Goal: Information Seeking & Learning: Compare options

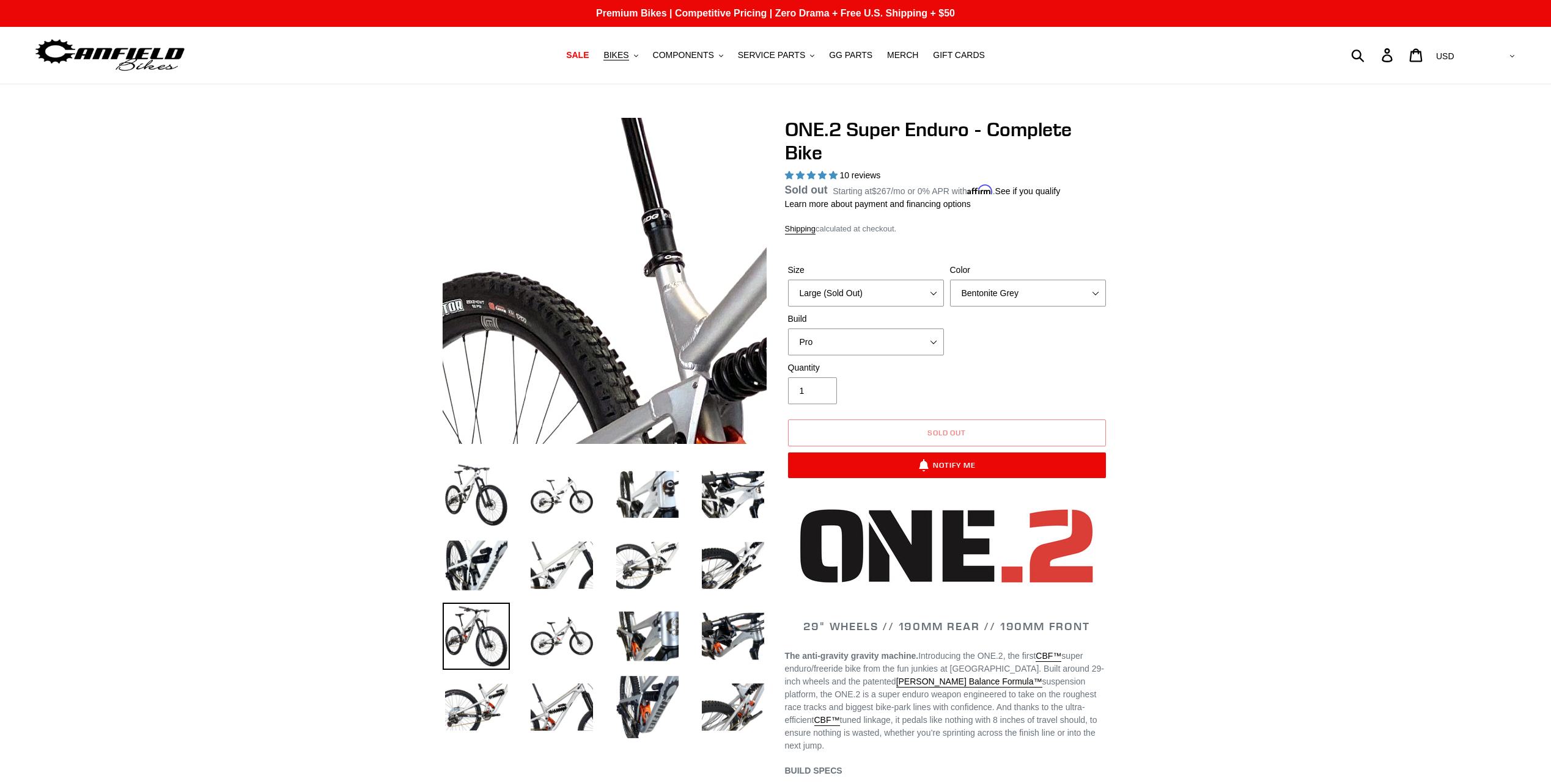
select select "highest-rating"
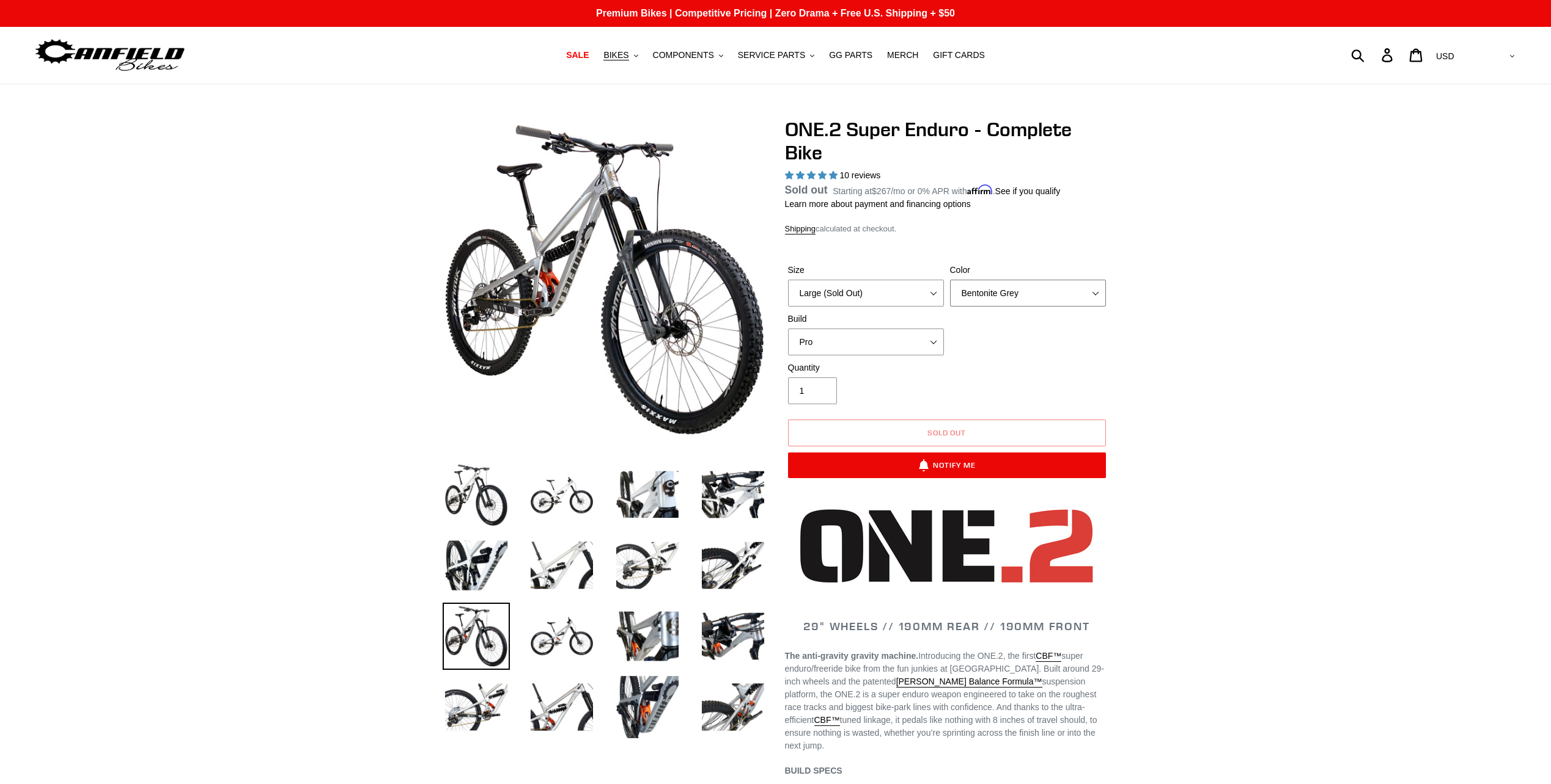
click at [1082, 298] on select "Avalanche White Bentonite Grey" at bounding box center [1027, 292] width 156 height 27
select select "Avalanche White"
click at [950, 294] on select "Avalanche White Bentonite Grey" at bounding box center [1027, 292] width 156 height 27
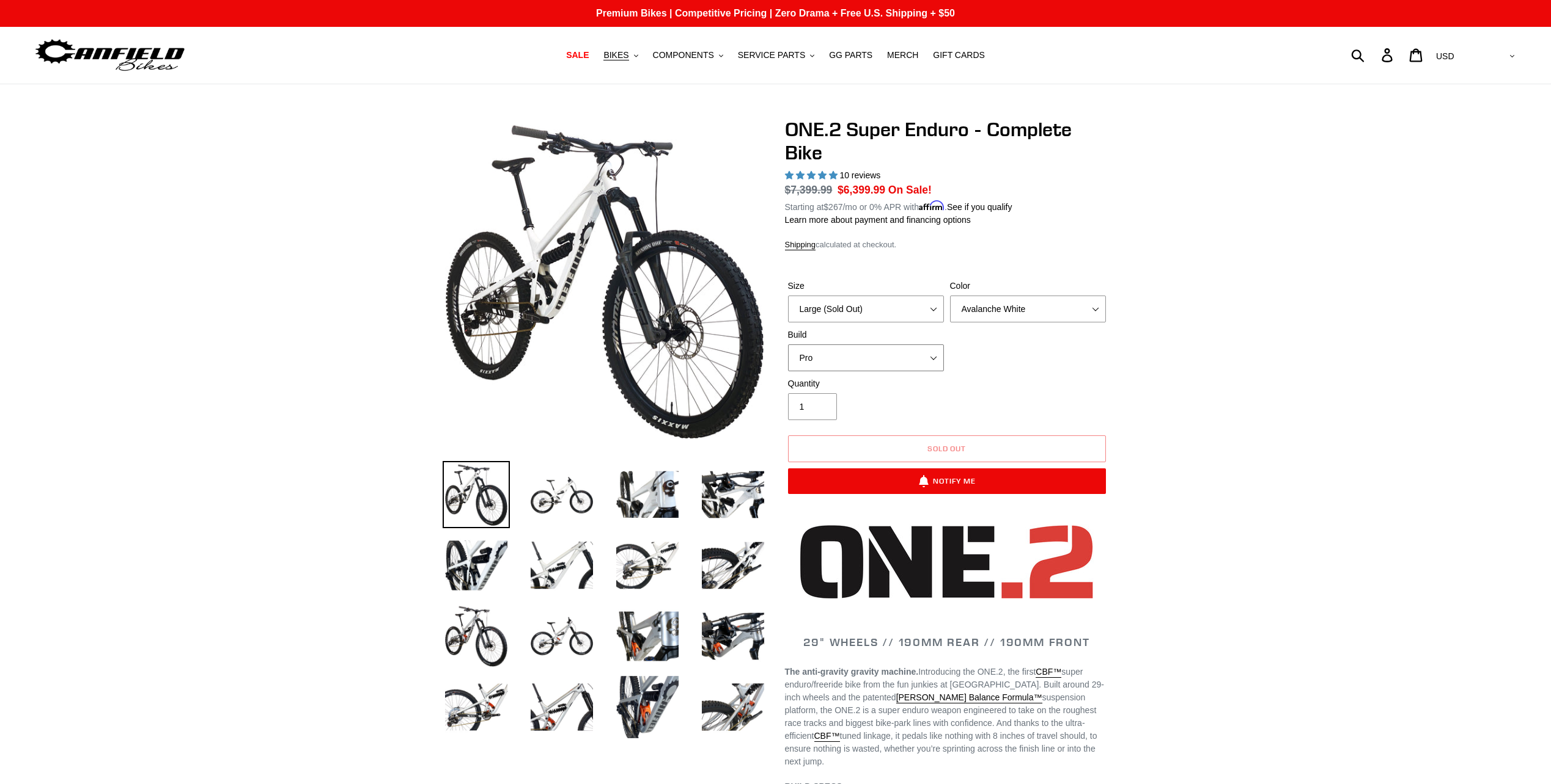
click at [860, 361] on select "Pro" at bounding box center [865, 358] width 156 height 27
click at [787, 345] on select "Pro" at bounding box center [865, 358] width 156 height 27
click at [629, 58] on span "BIKES" at bounding box center [615, 56] width 25 height 10
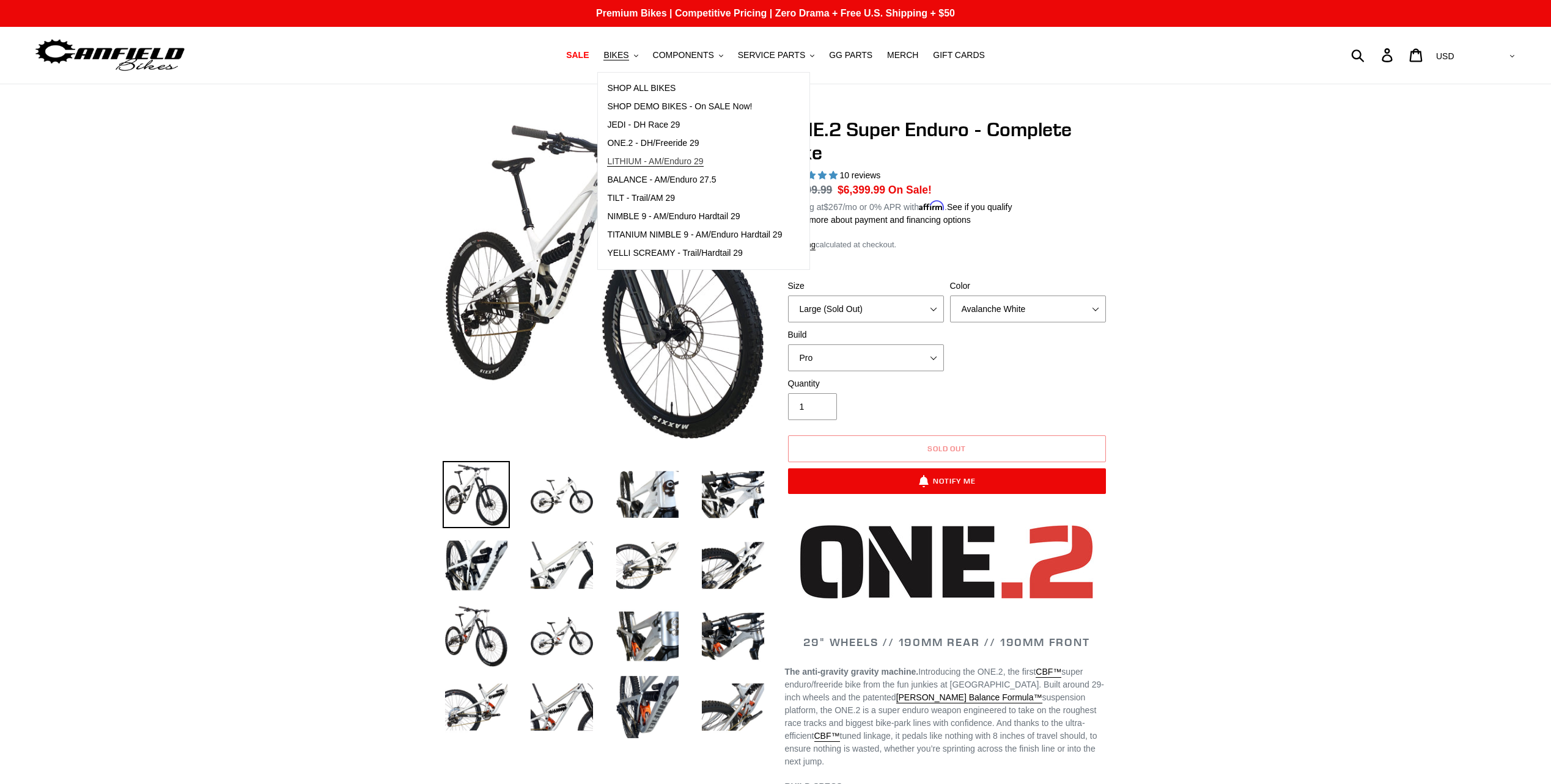
click at [690, 162] on span "LITHIUM - AM/Enduro 29" at bounding box center [655, 162] width 96 height 10
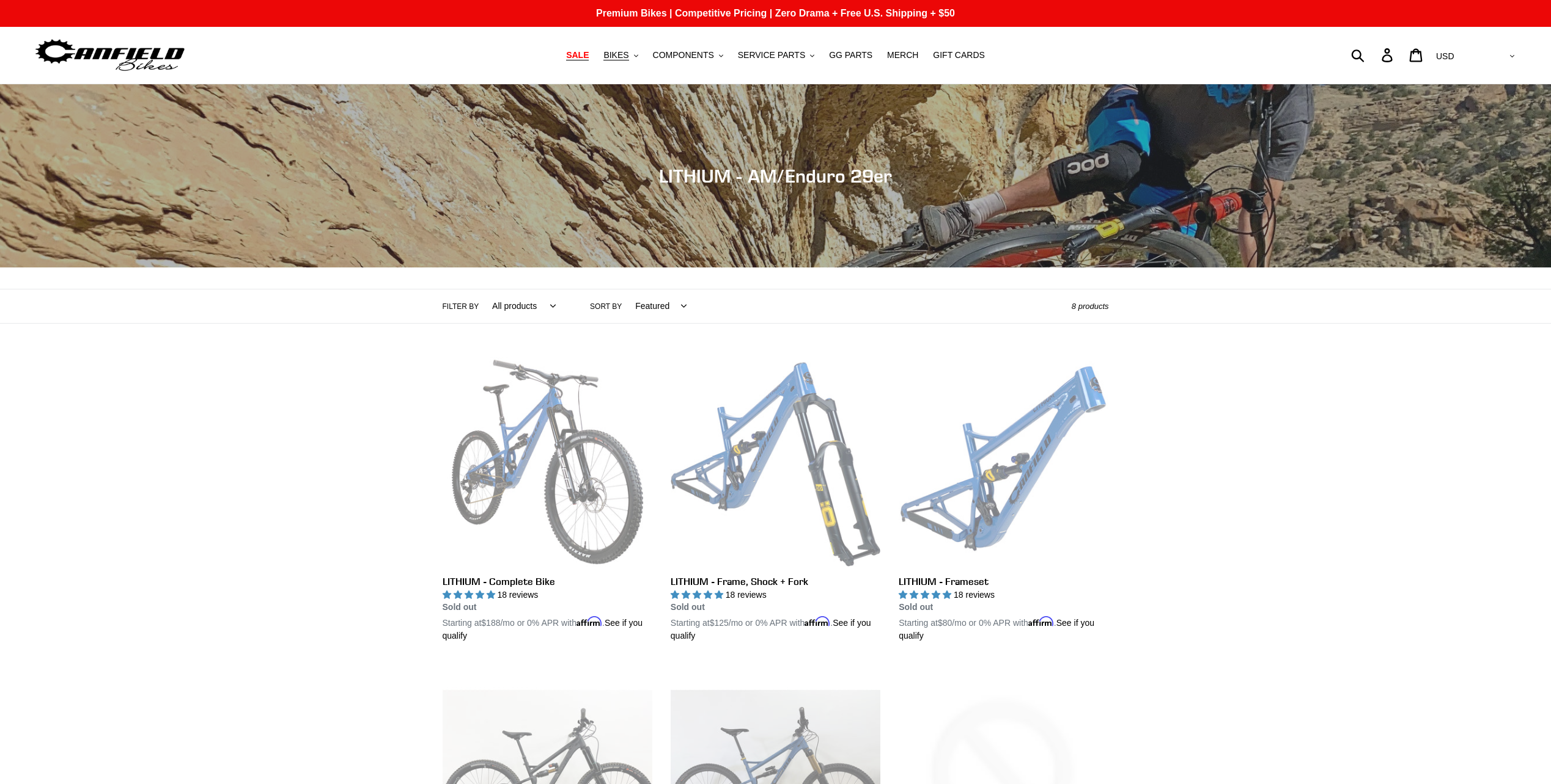
click at [589, 55] on span "SALE" at bounding box center [577, 56] width 23 height 10
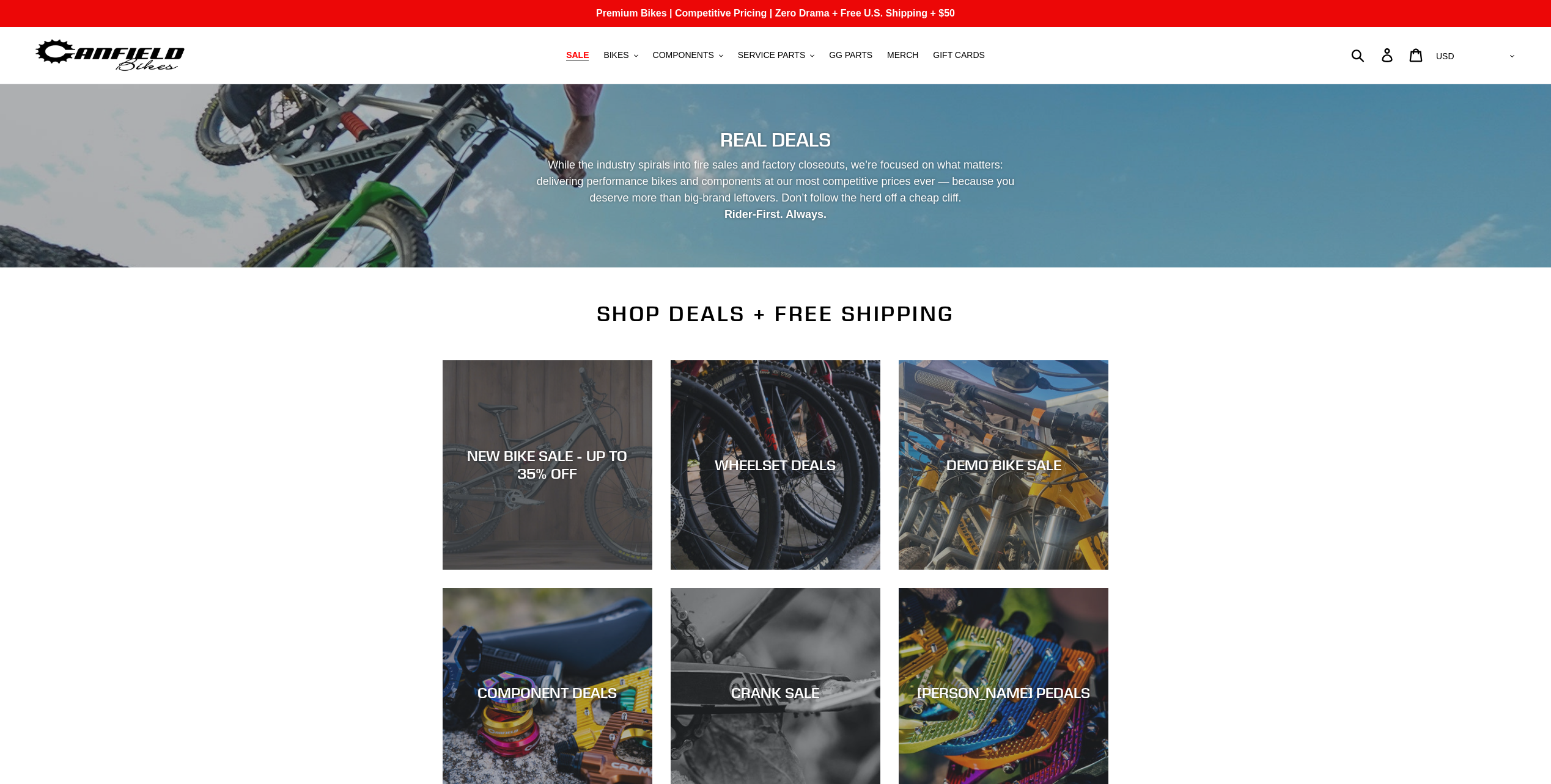
click at [525, 456] on div "NEW BIKE SALE - UP TO 35% OFF" at bounding box center [546, 465] width 209 height 36
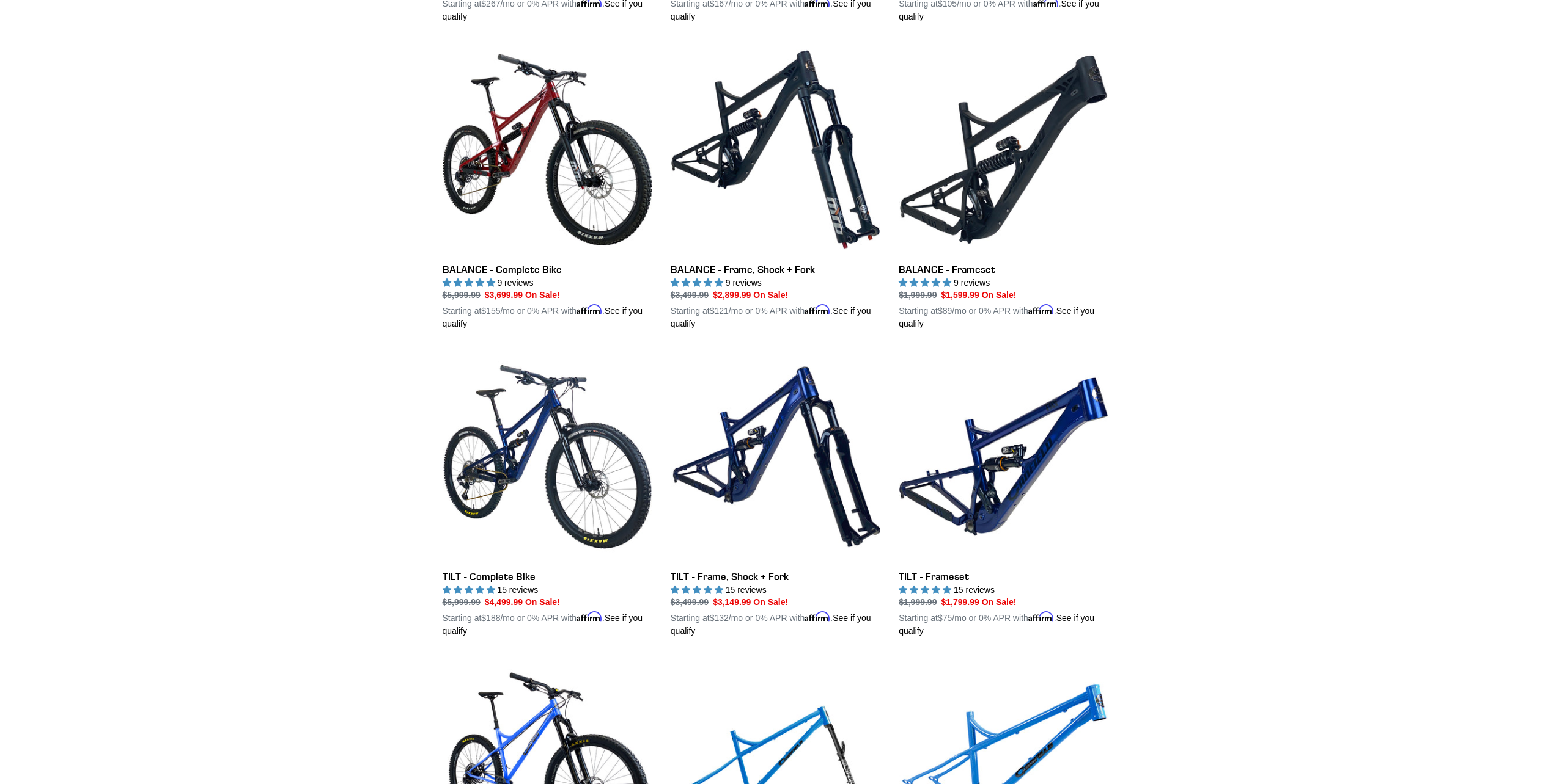
scroll to position [1222, 0]
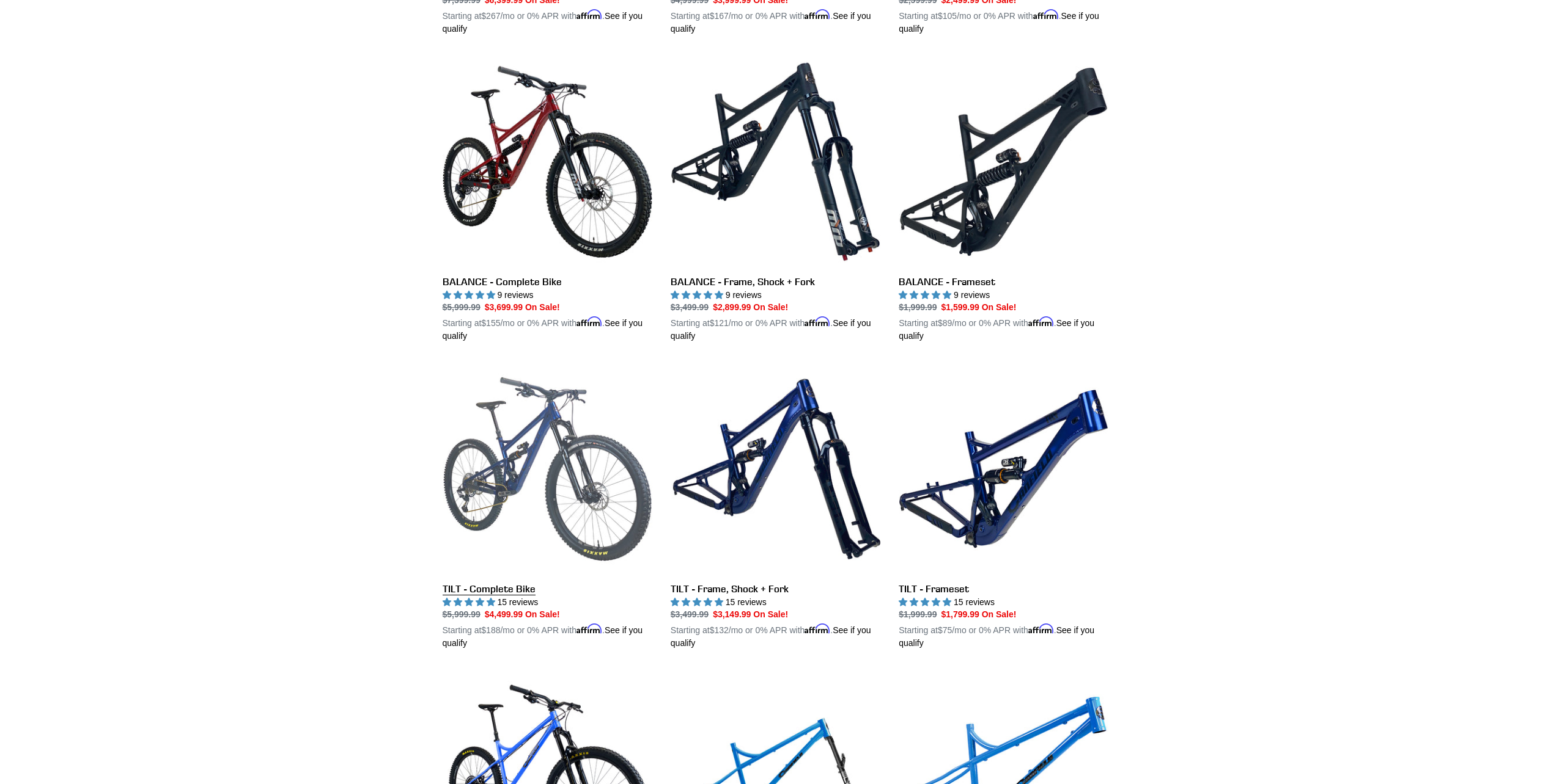
click at [503, 478] on link "TILT - Complete Bike" at bounding box center [546, 506] width 209 height 285
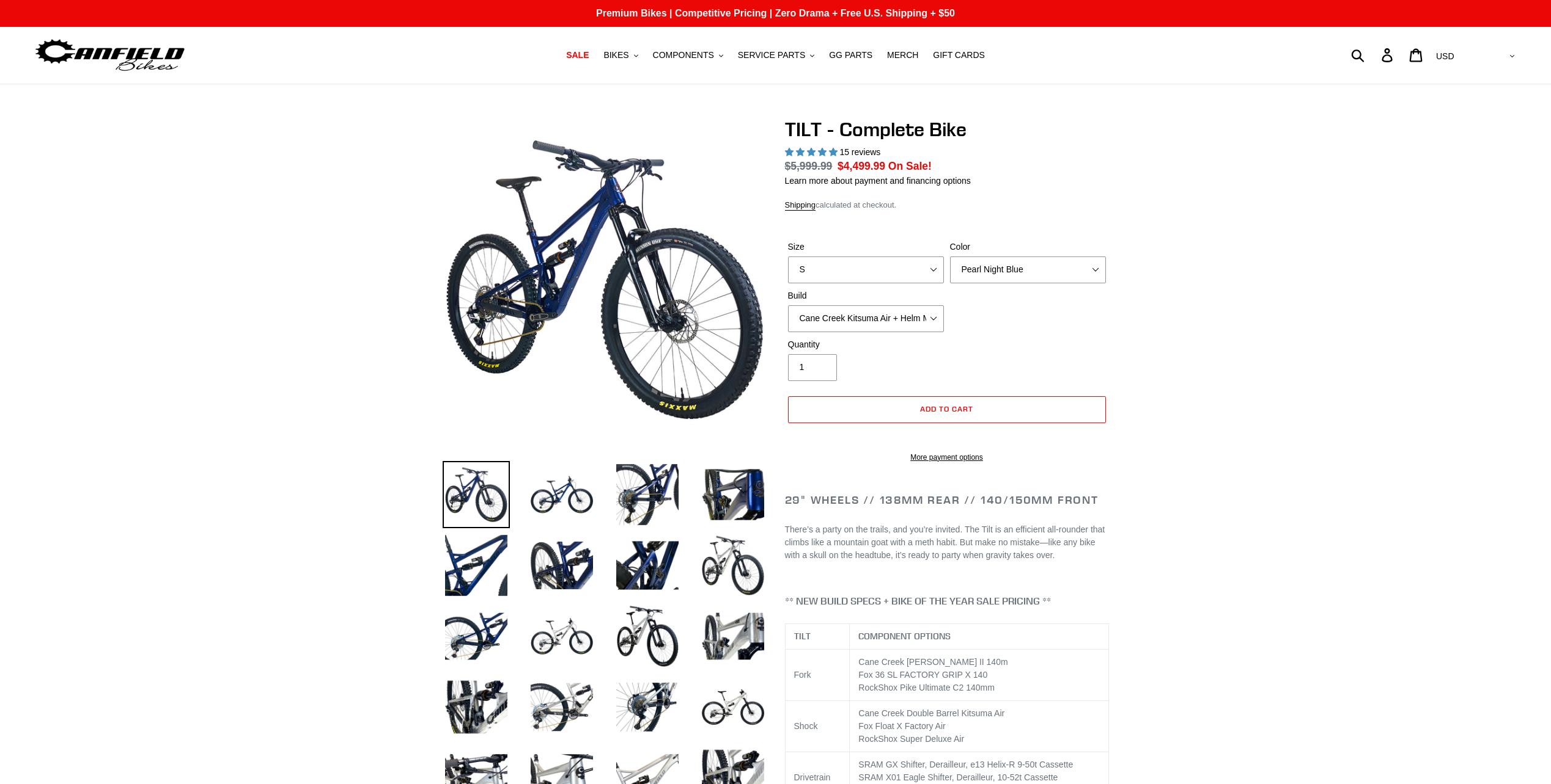
select select "highest-rating"
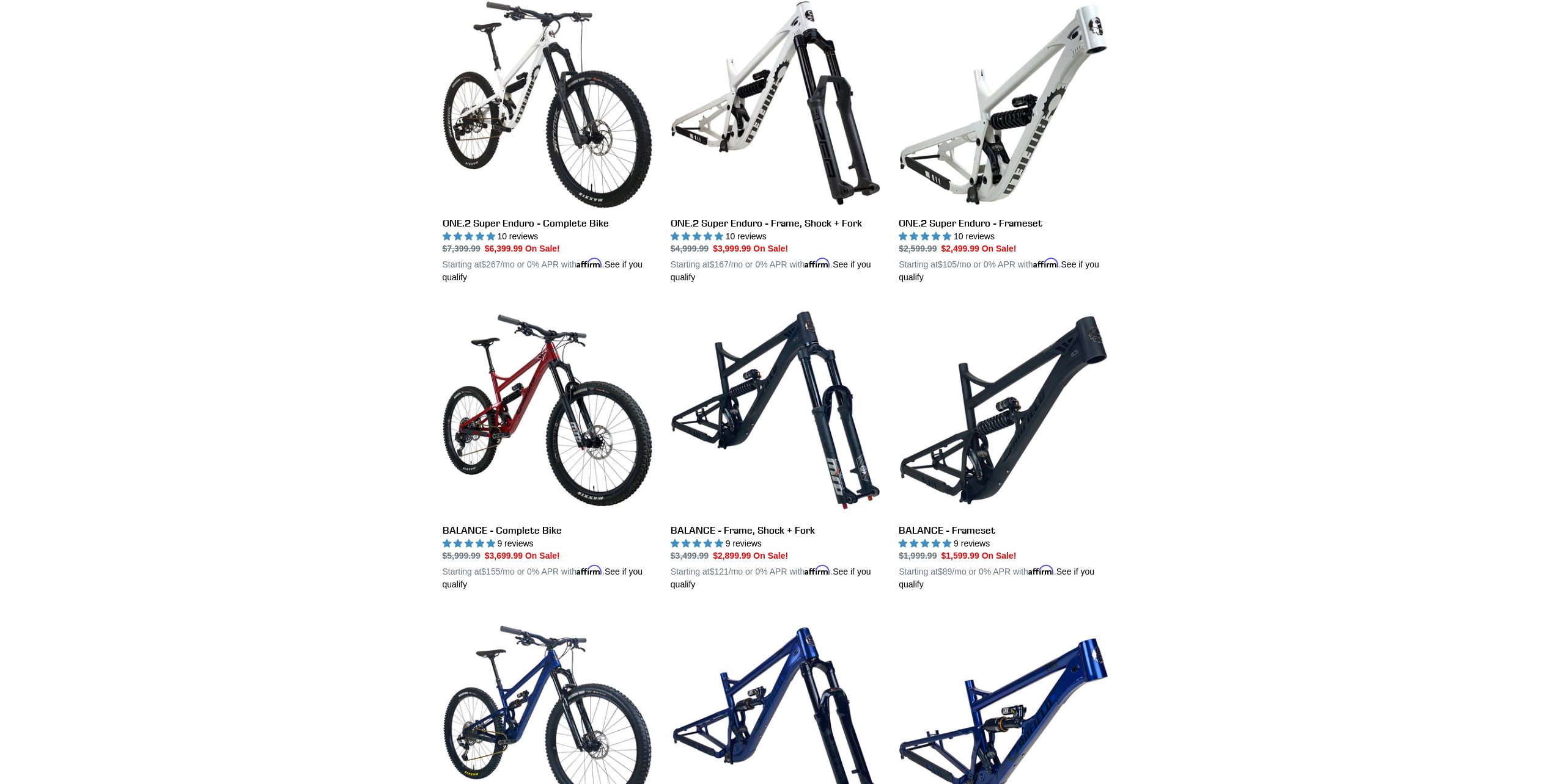
scroll to position [972, 0]
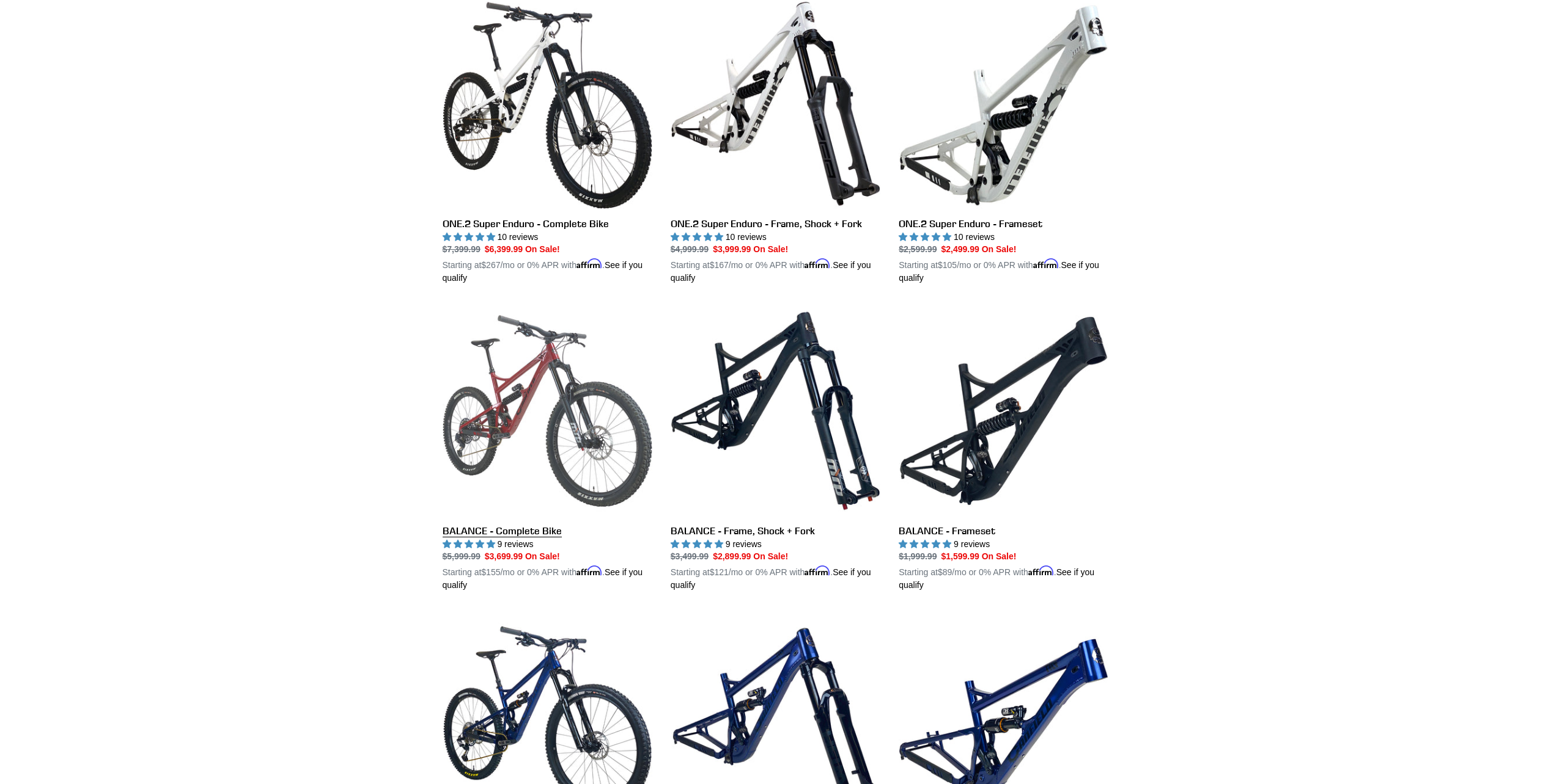
click at [472, 471] on link "BALANCE - Complete Bike" at bounding box center [546, 449] width 209 height 285
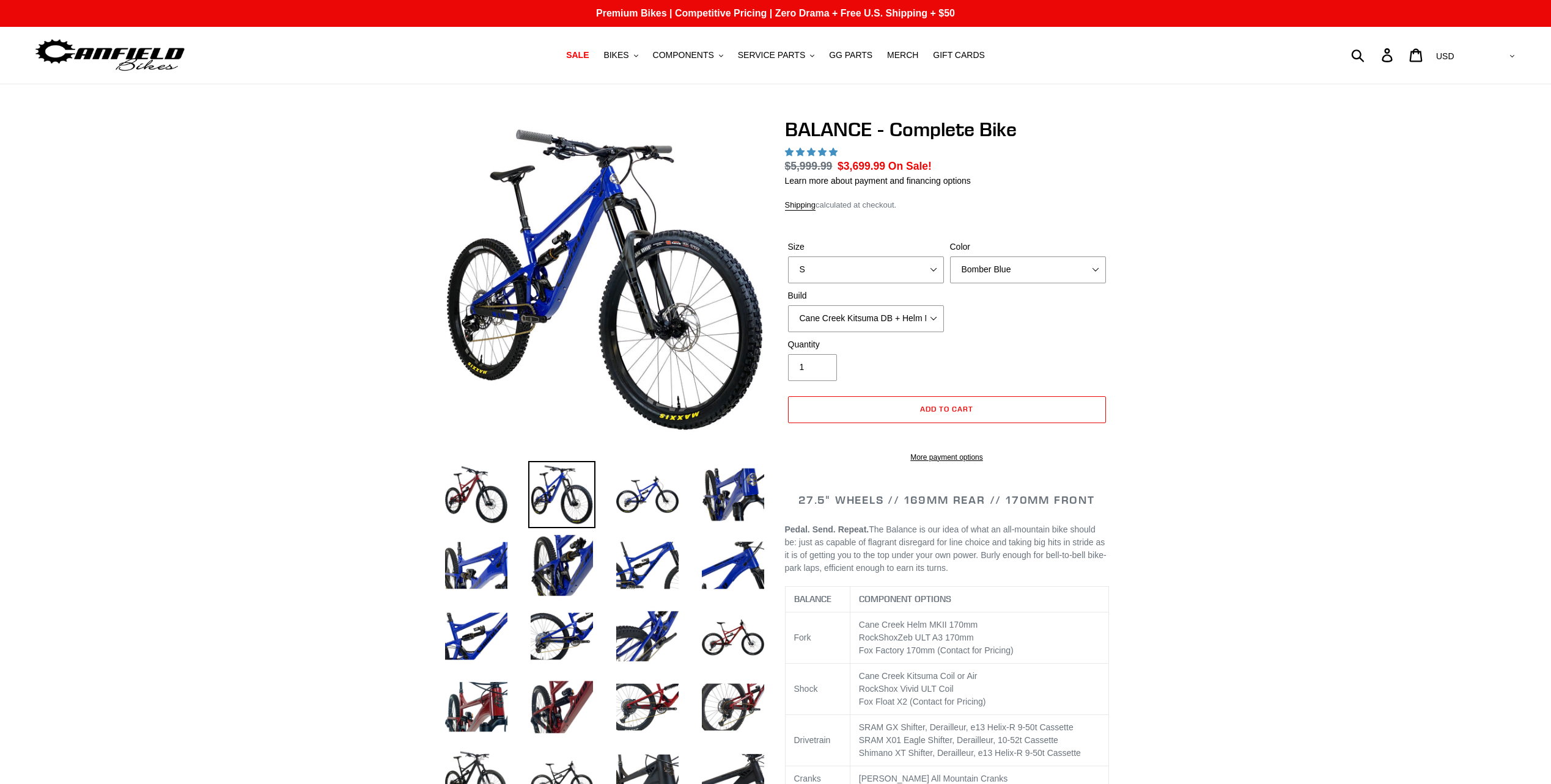
select select "highest-rating"
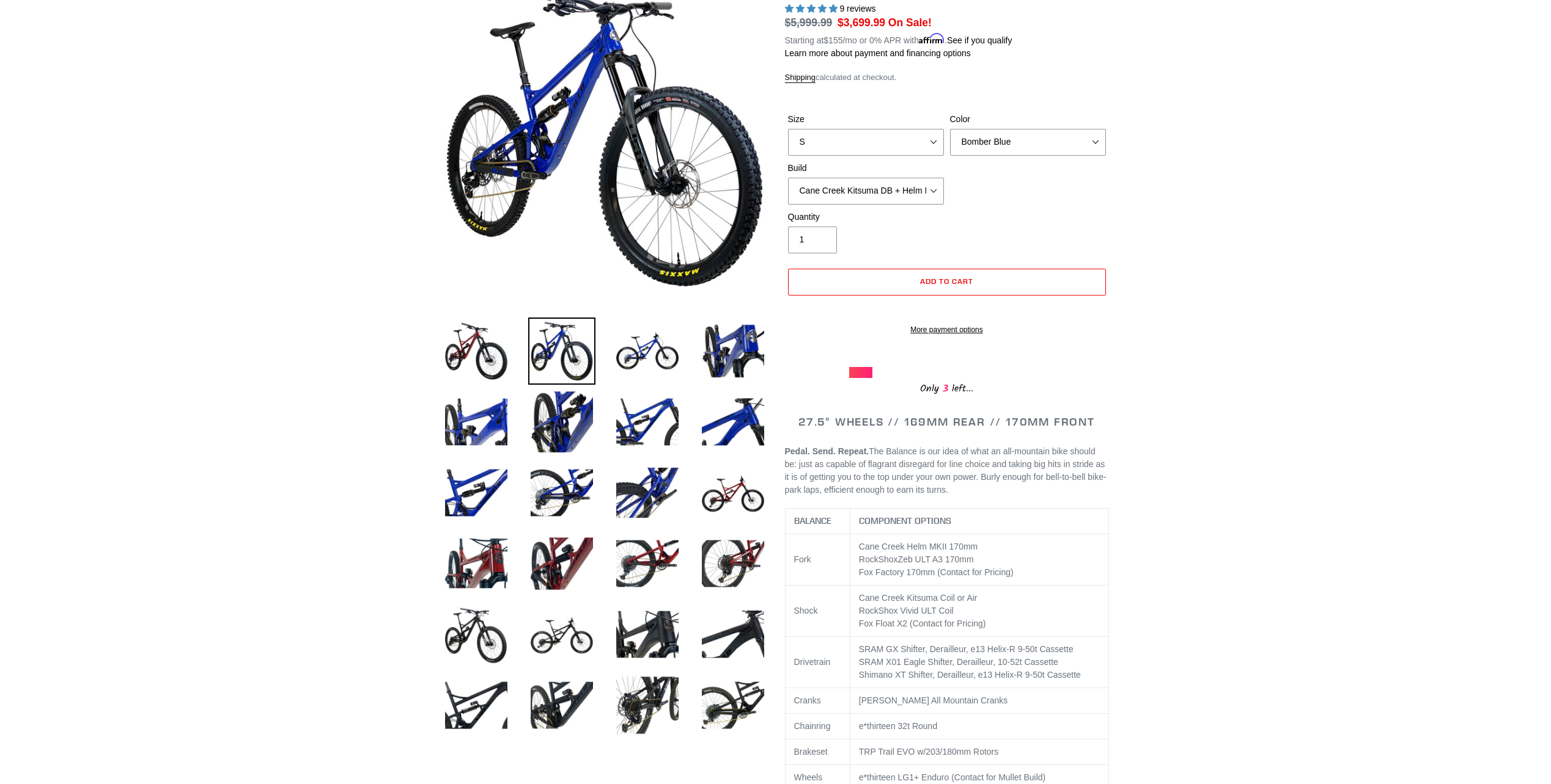
scroll to position [122, 0]
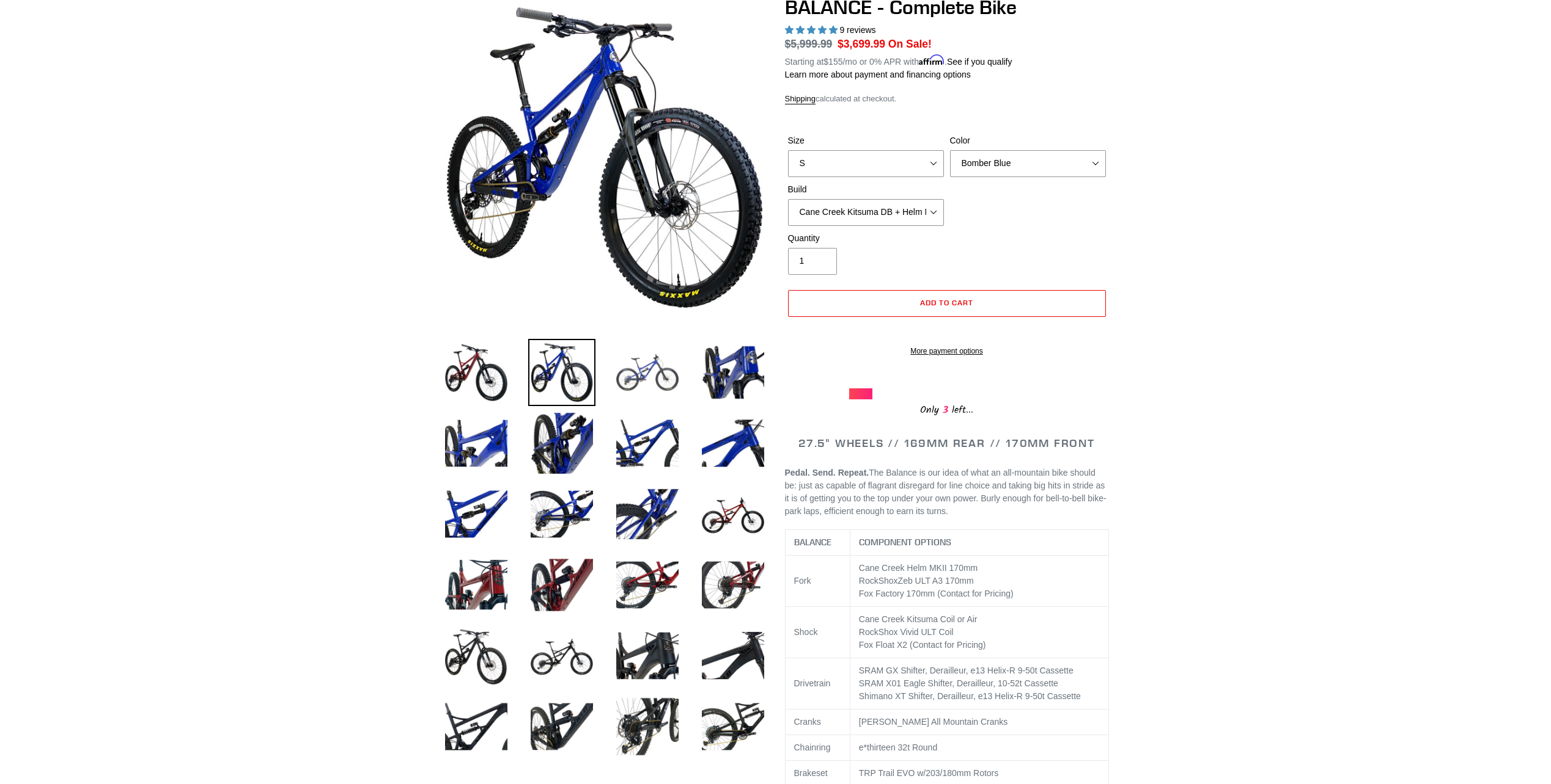
click at [638, 391] on img at bounding box center [648, 373] width 67 height 67
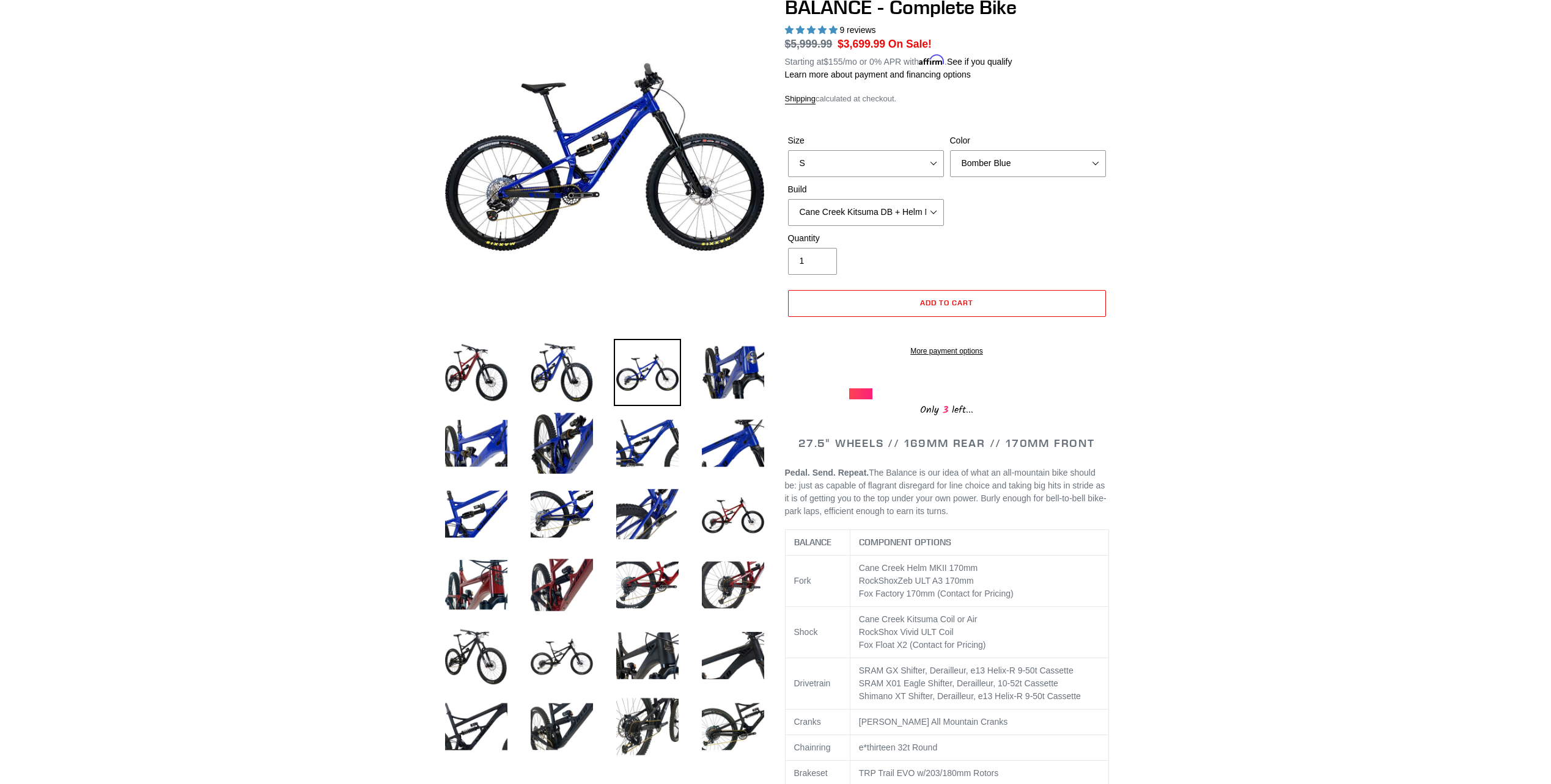
click at [853, 399] on div at bounding box center [860, 393] width 23 height 11
click at [937, 168] on select "S M L XL" at bounding box center [865, 164] width 156 height 27
select select "L"
click at [787, 151] on select "S M L XL" at bounding box center [865, 164] width 156 height 27
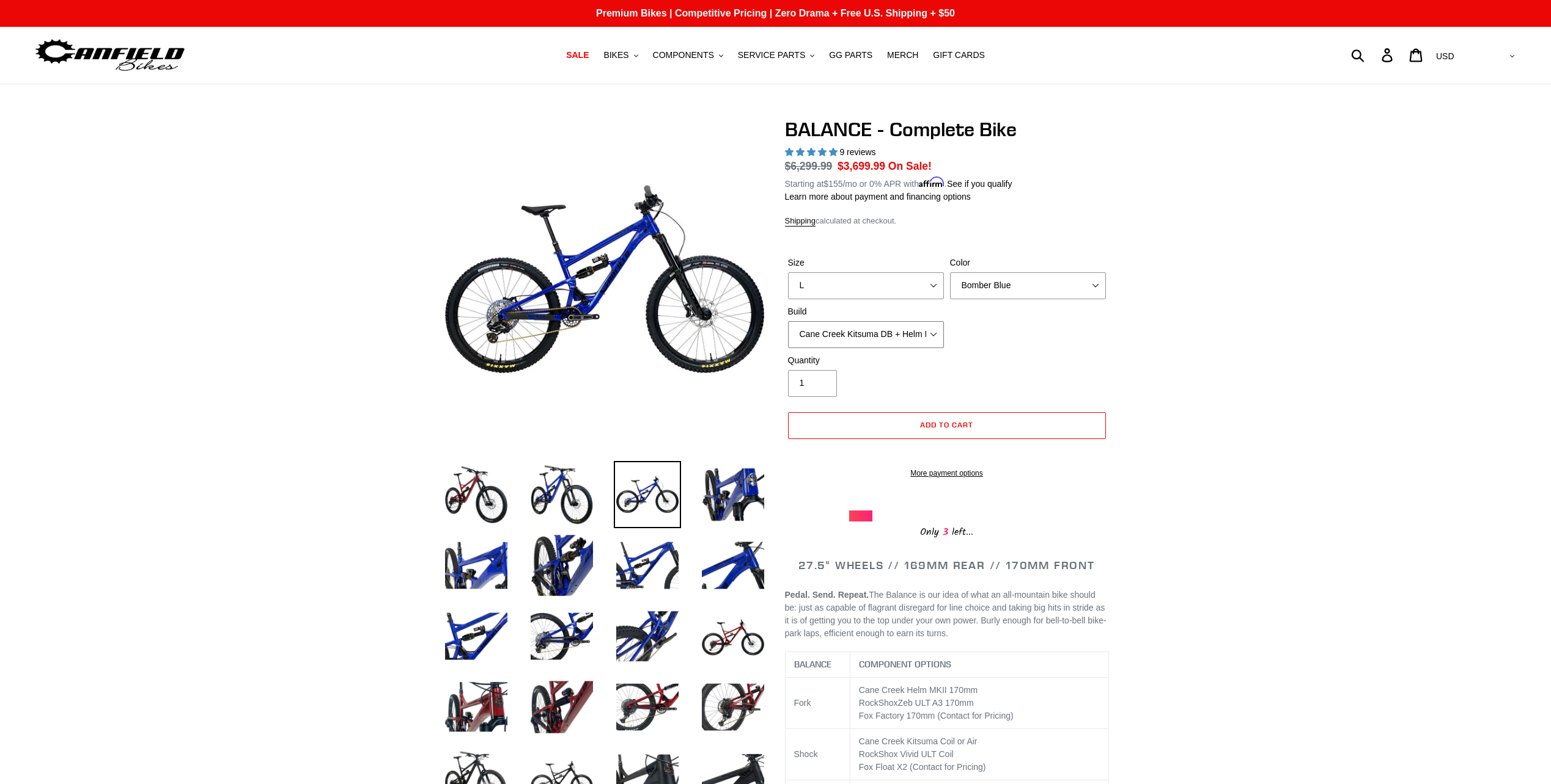
click at [920, 337] on select "Cane Creek Kitsuma DB + Helm MKII + SRAM GX Cane Creek Kitsuma DB + Helm MKII +…" at bounding box center [865, 334] width 156 height 27
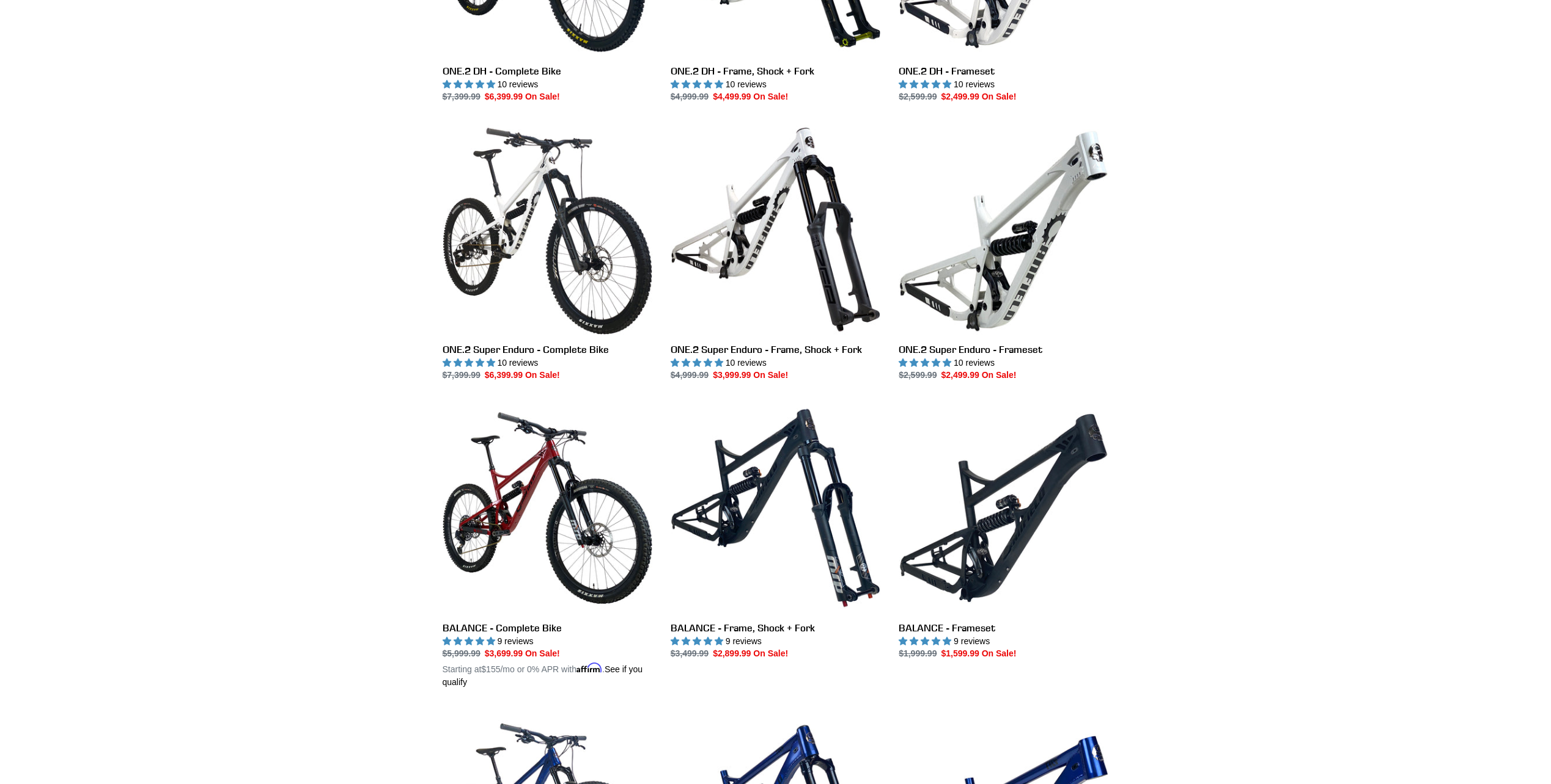
scroll to position [818, 0]
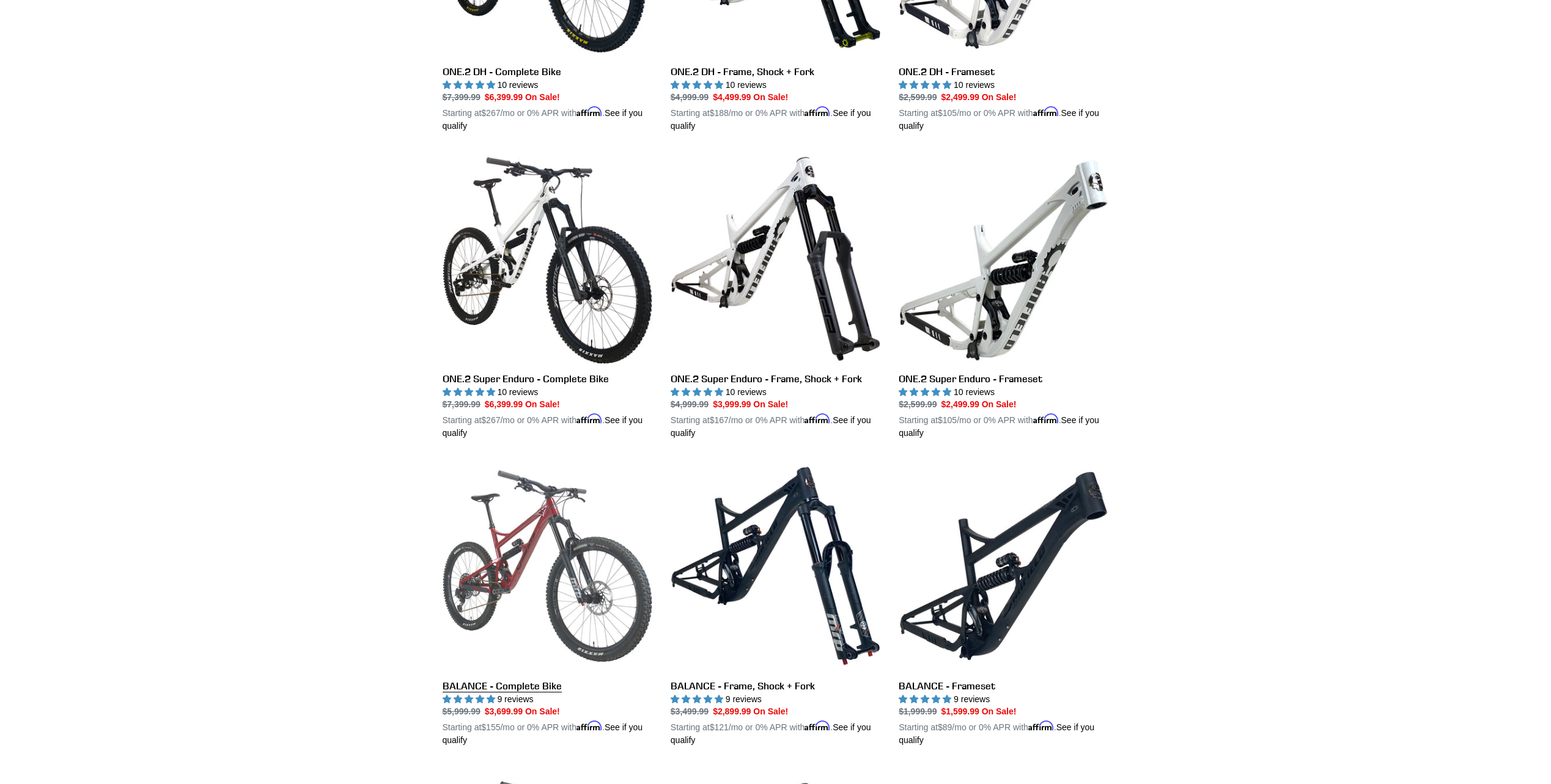
click at [555, 569] on link "BALANCE - Complete Bike" at bounding box center [546, 604] width 209 height 285
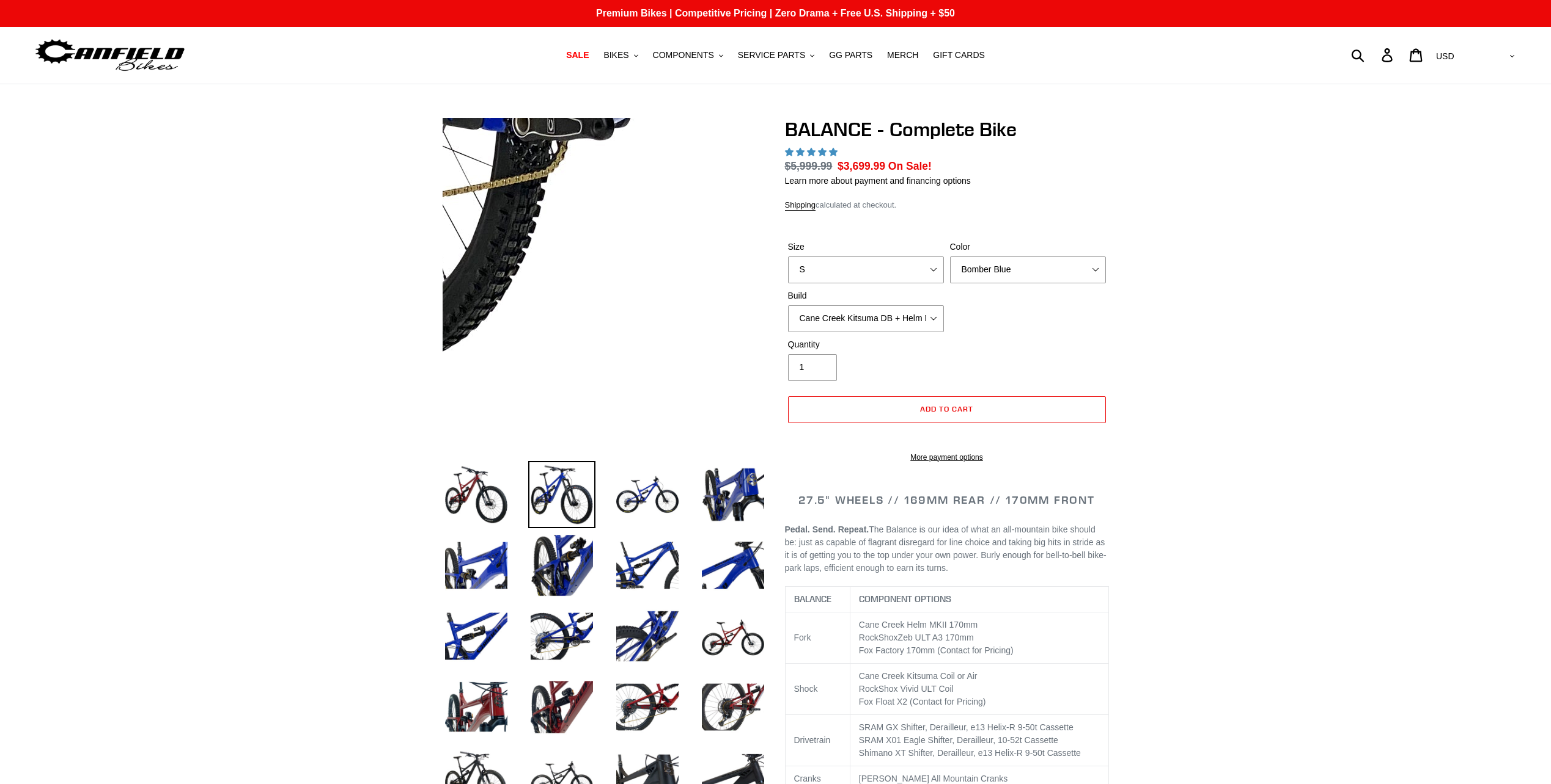
select select "highest-rating"
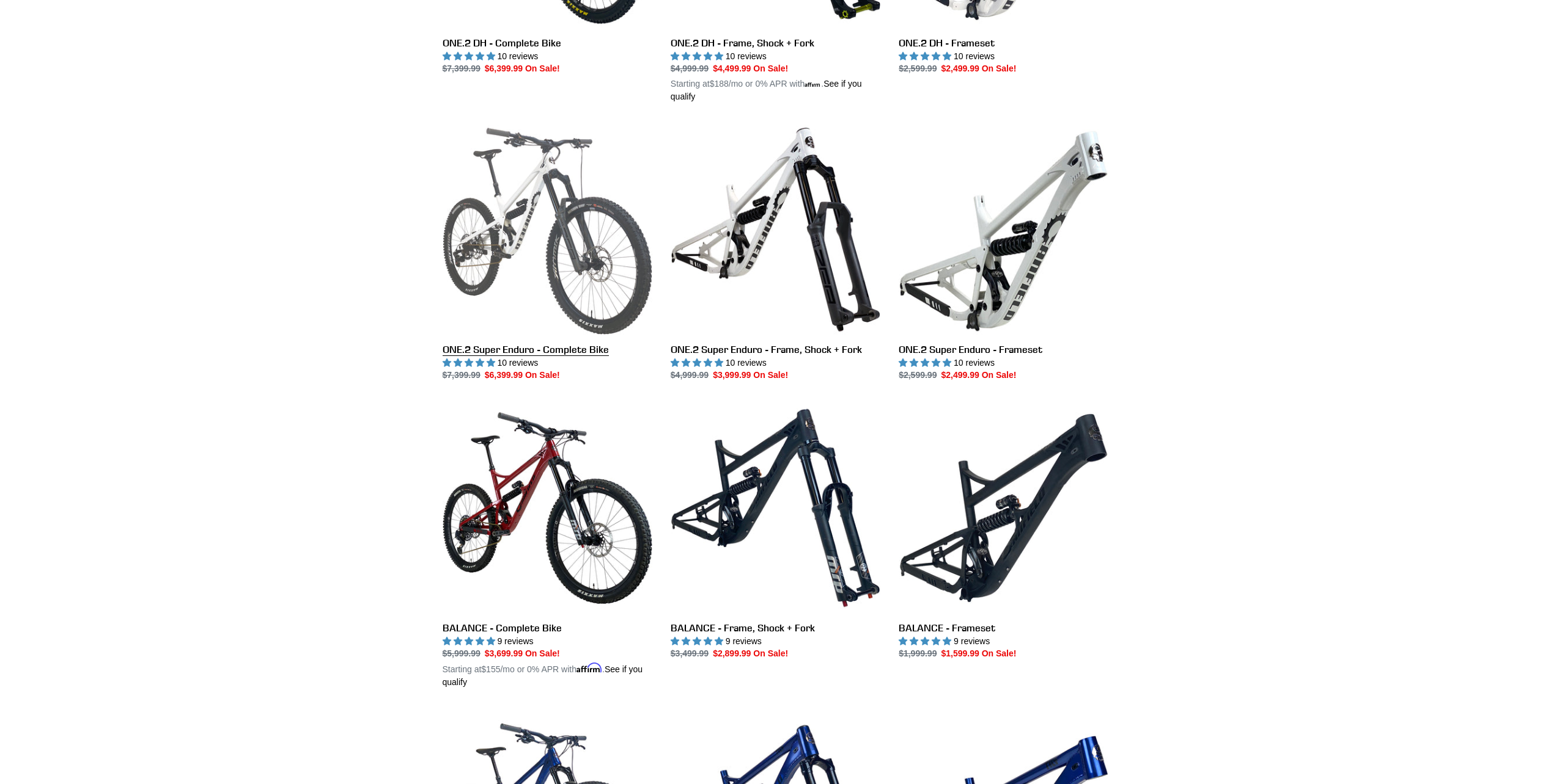
scroll to position [845, 0]
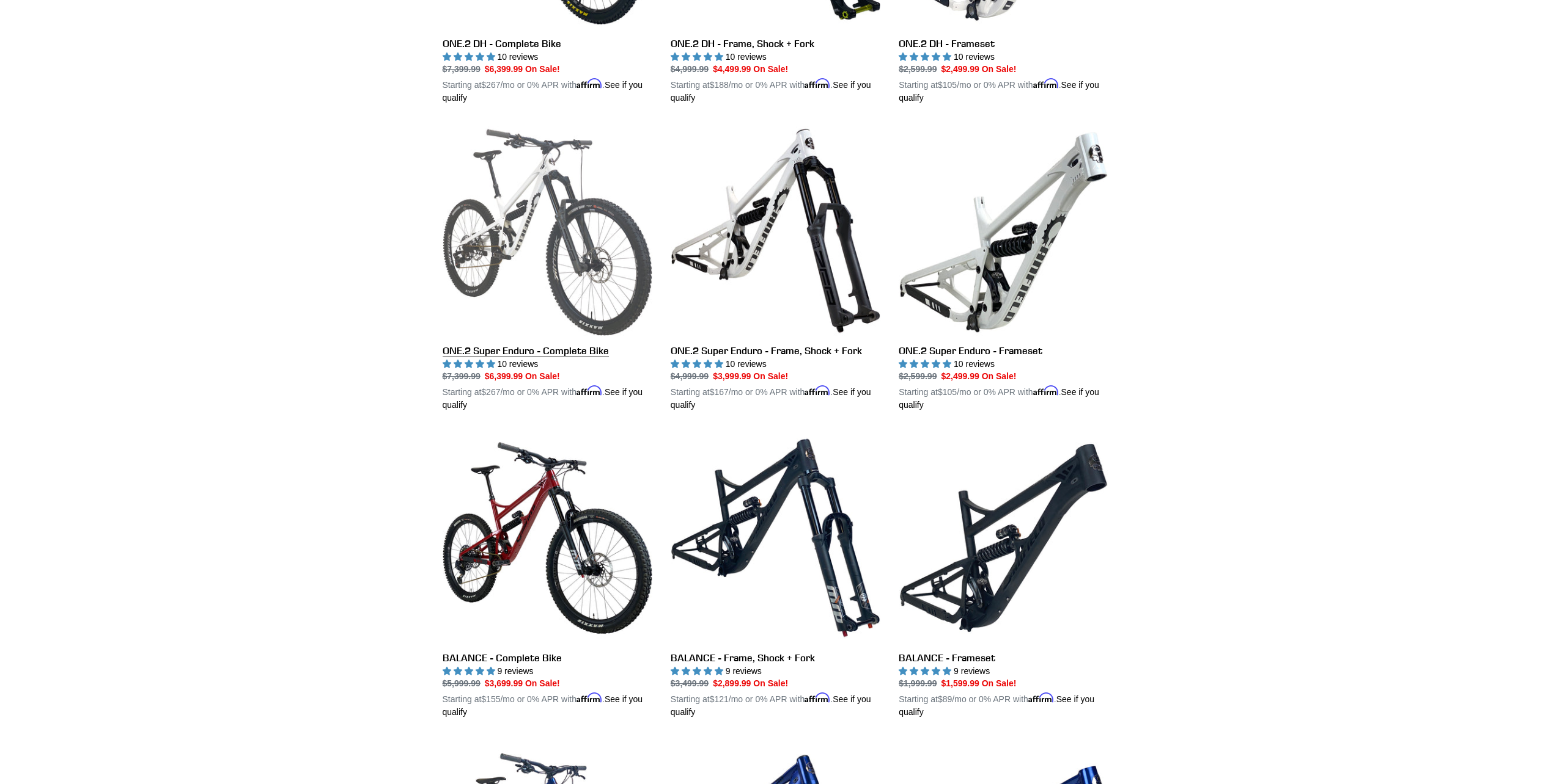
click at [548, 350] on link "ONE.2 Super Enduro - Complete Bike" at bounding box center [546, 269] width 209 height 285
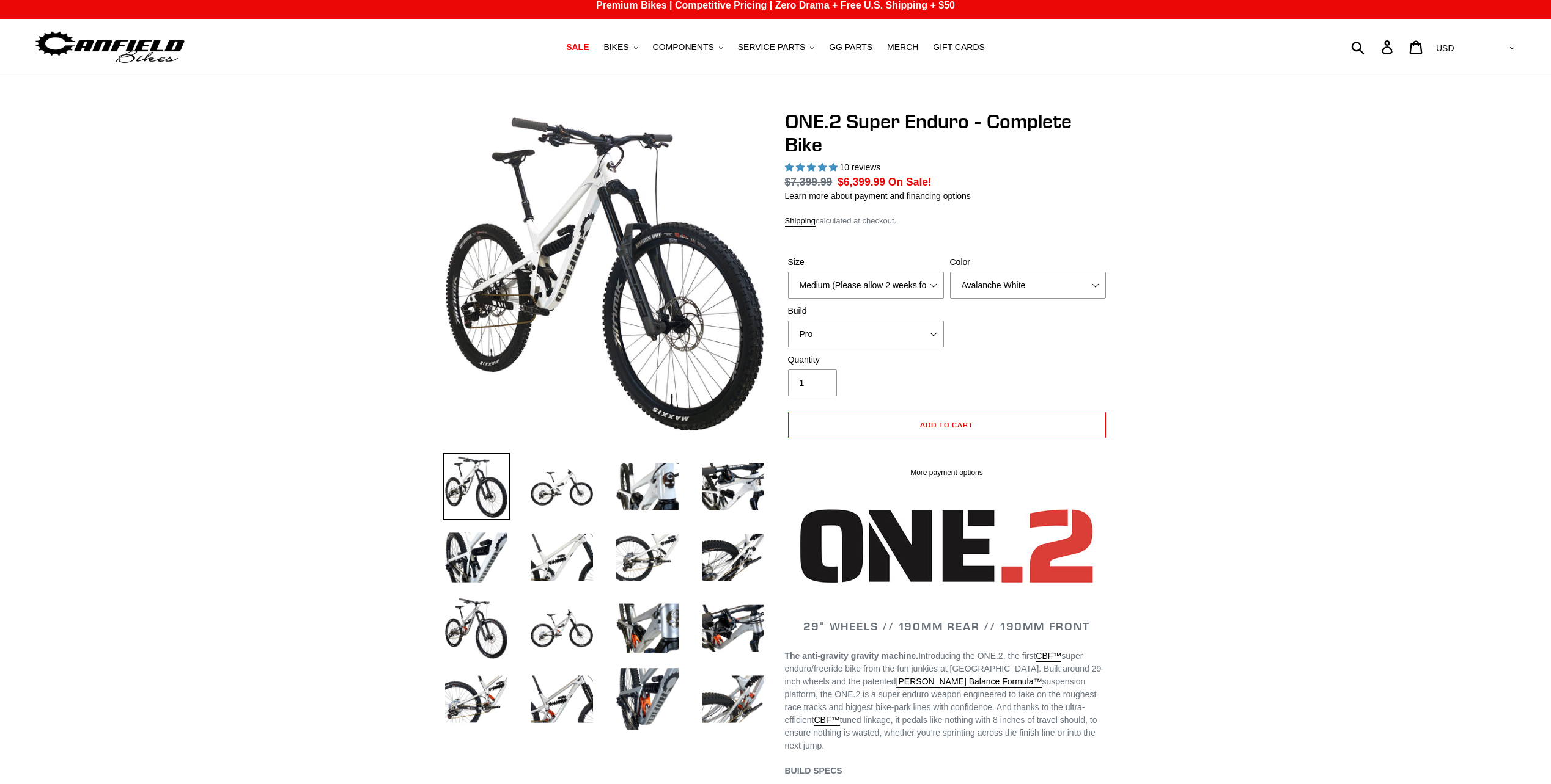
scroll to position [183, 0]
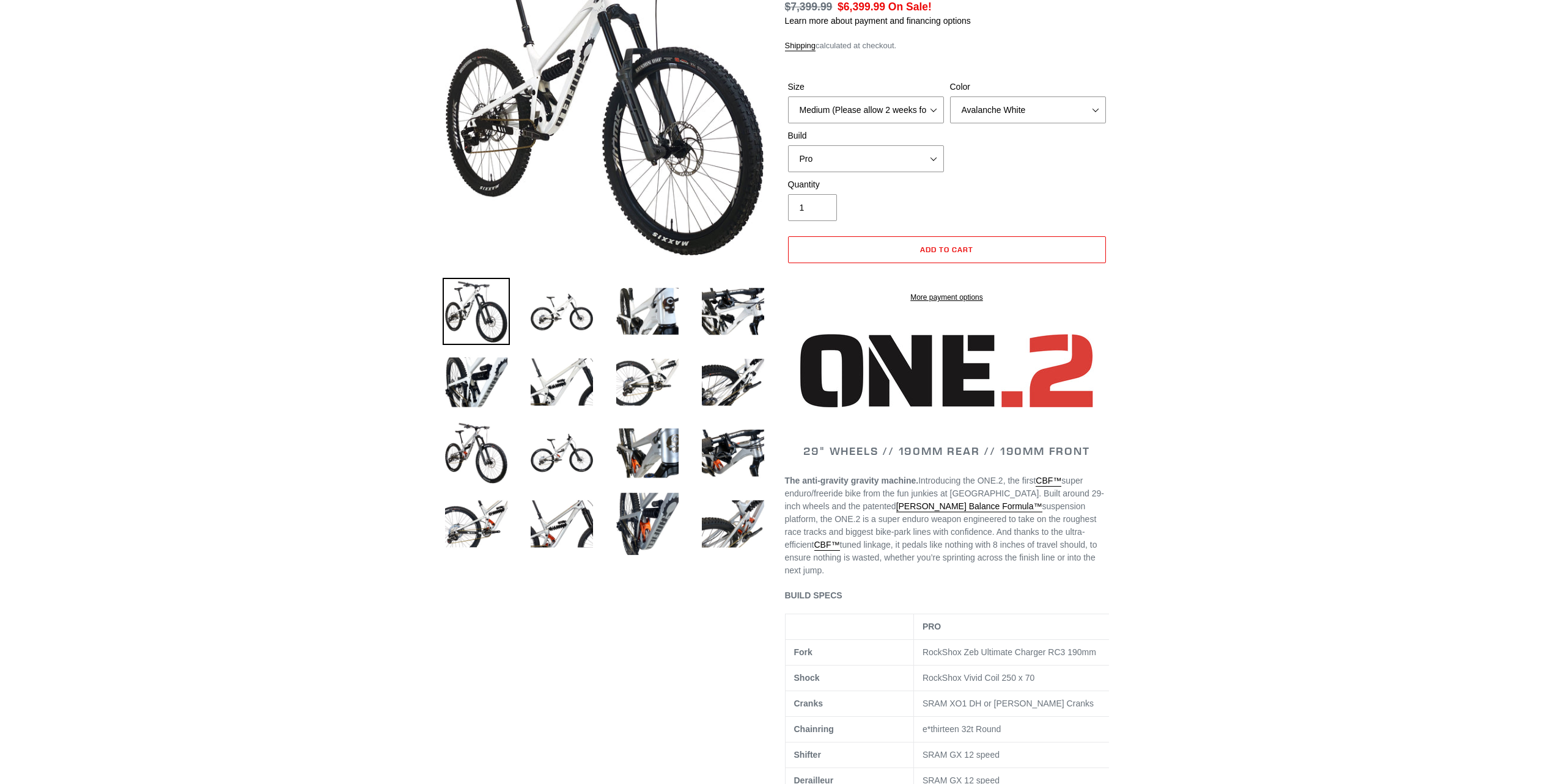
select select "highest-rating"
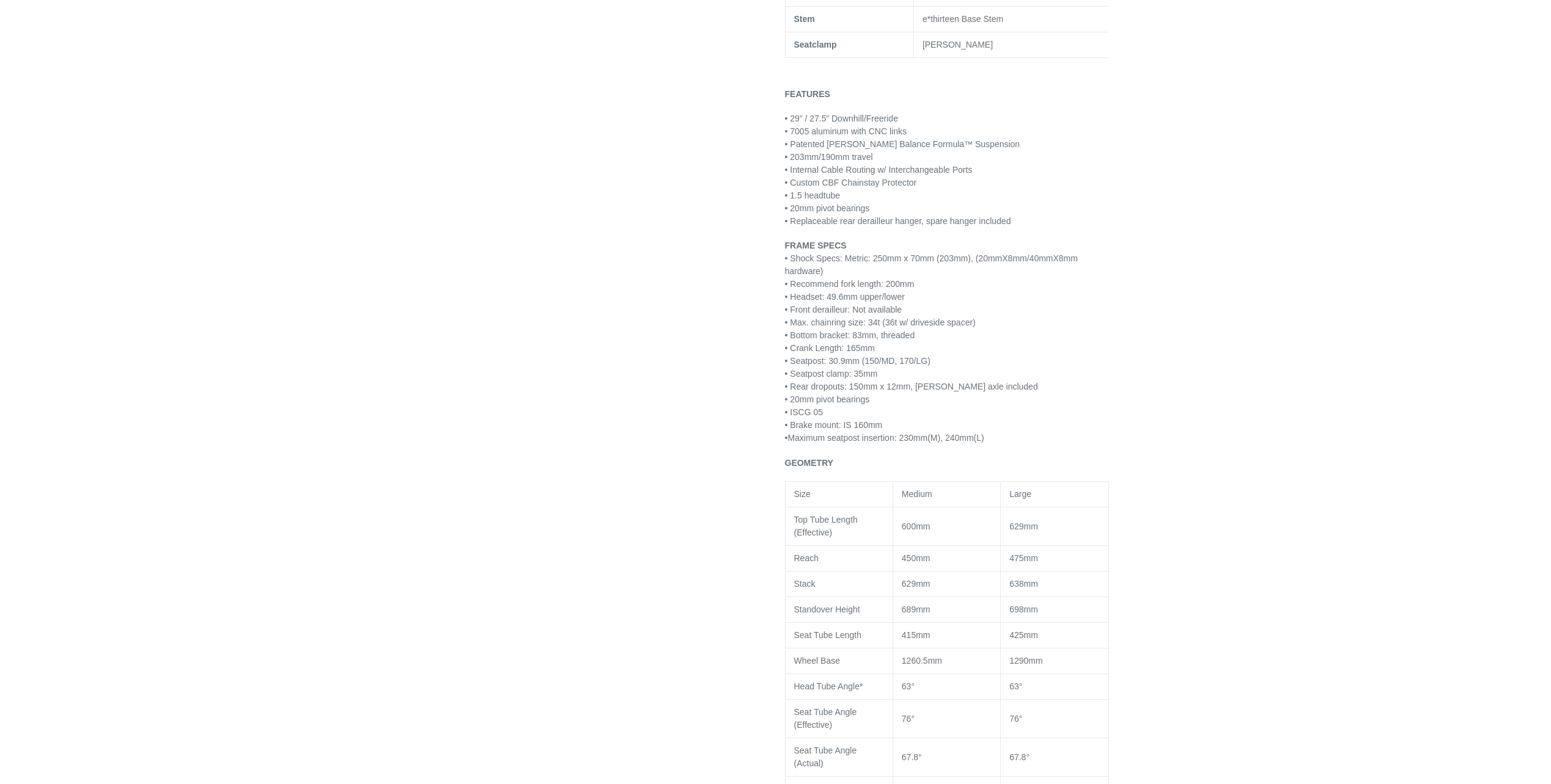
scroll to position [1039, 0]
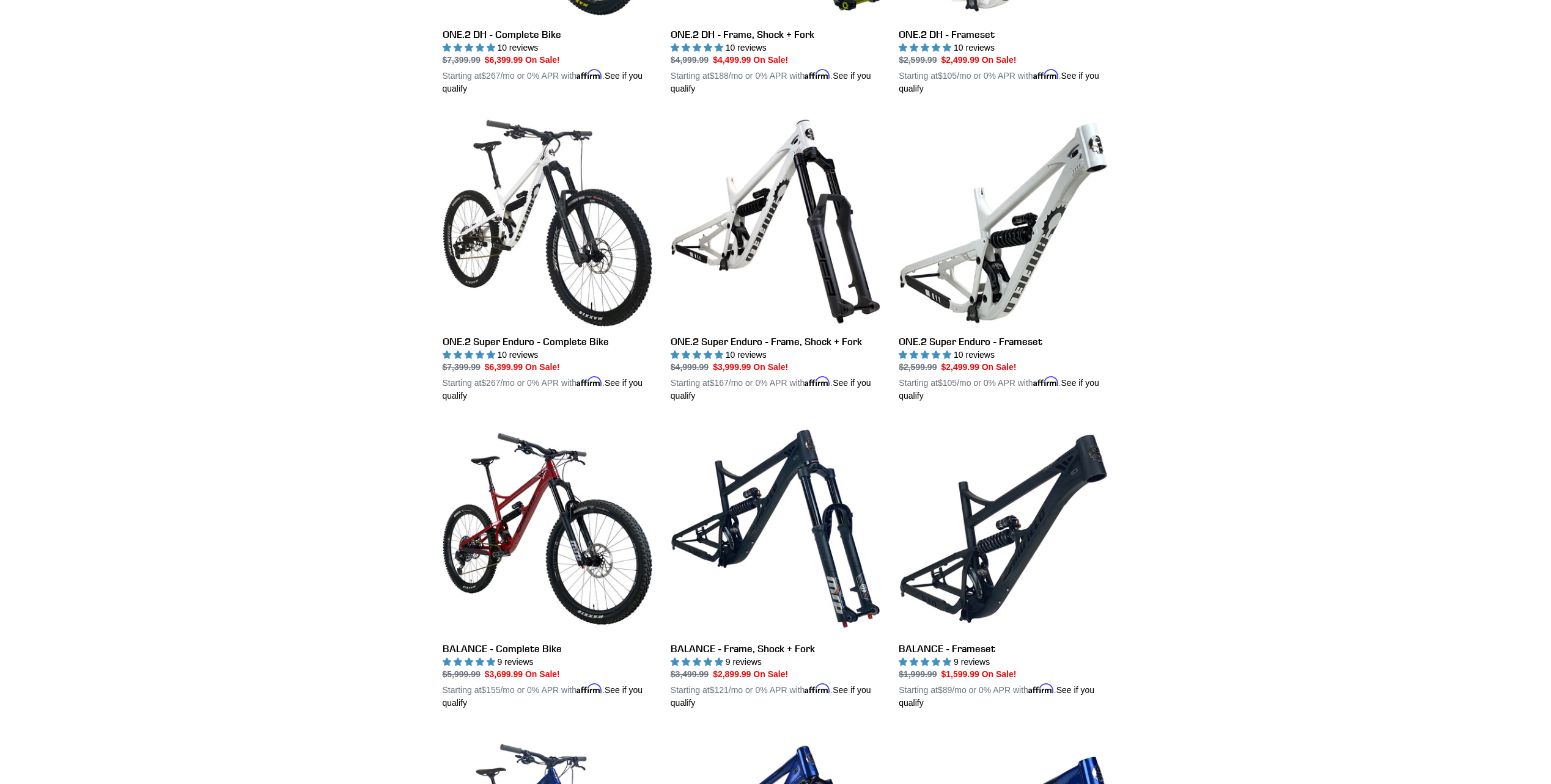
scroll to position [855, 0]
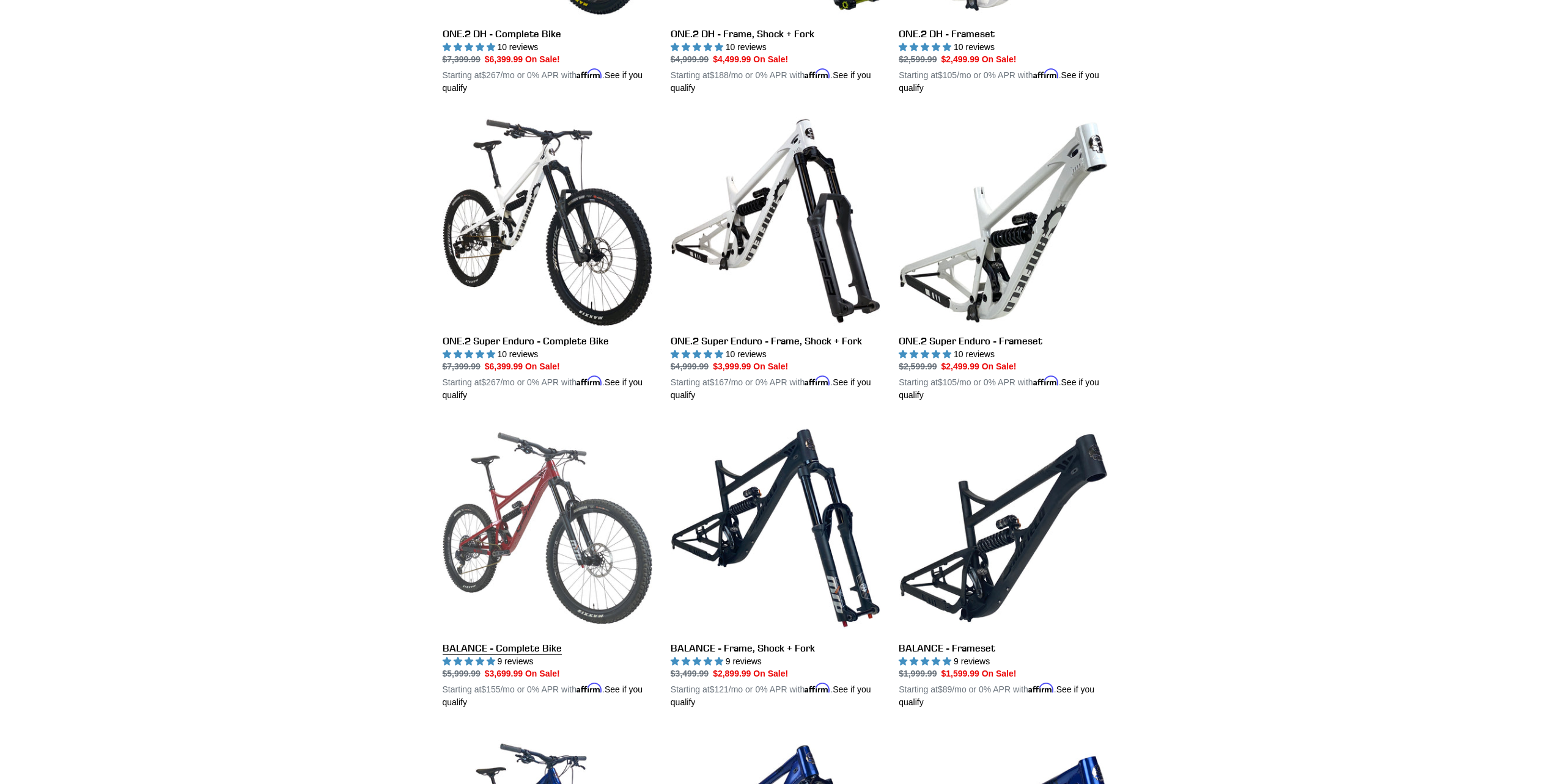
click at [474, 642] on link "BALANCE - Complete Bike" at bounding box center [546, 566] width 209 height 285
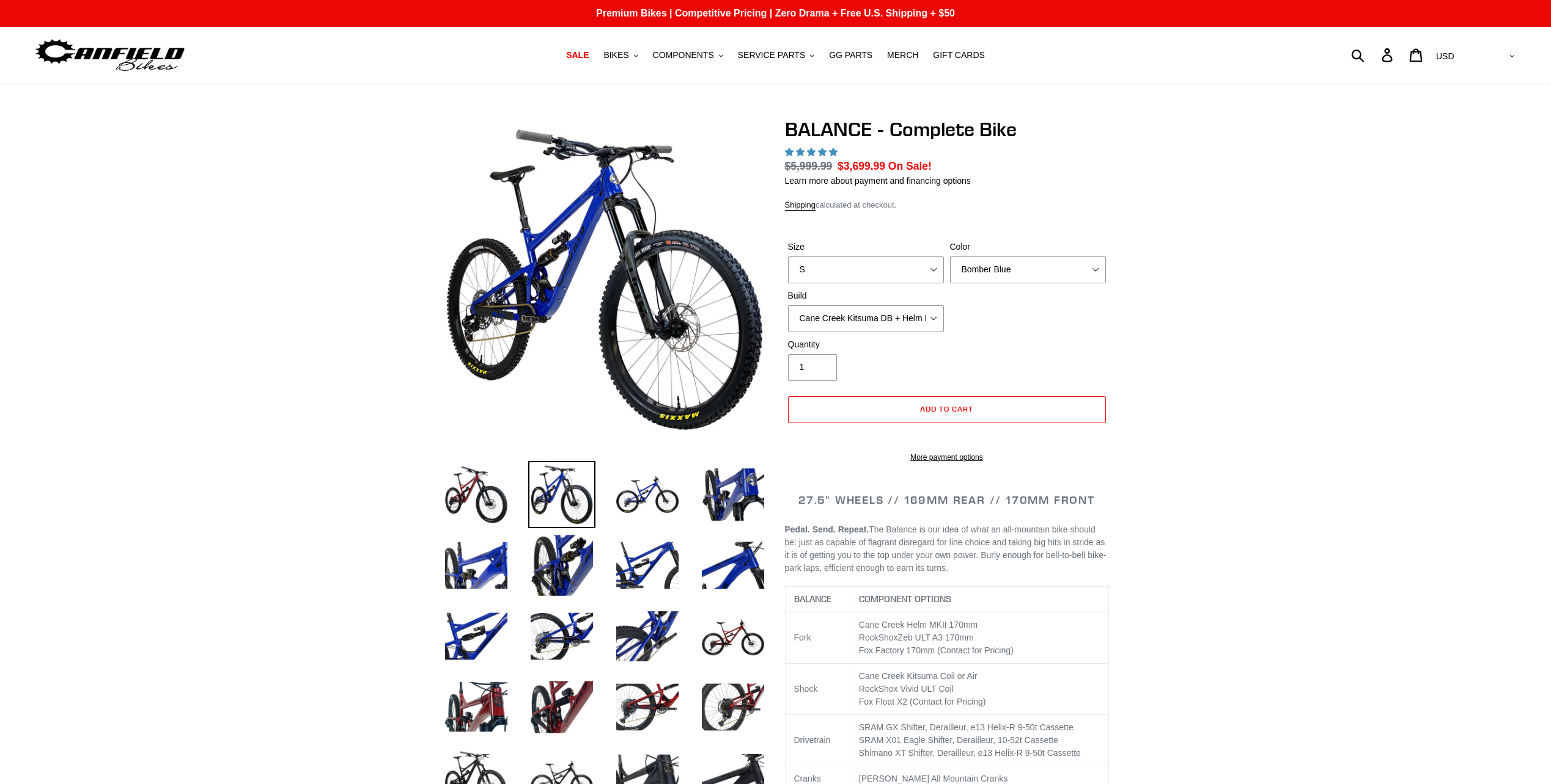
select select "highest-rating"
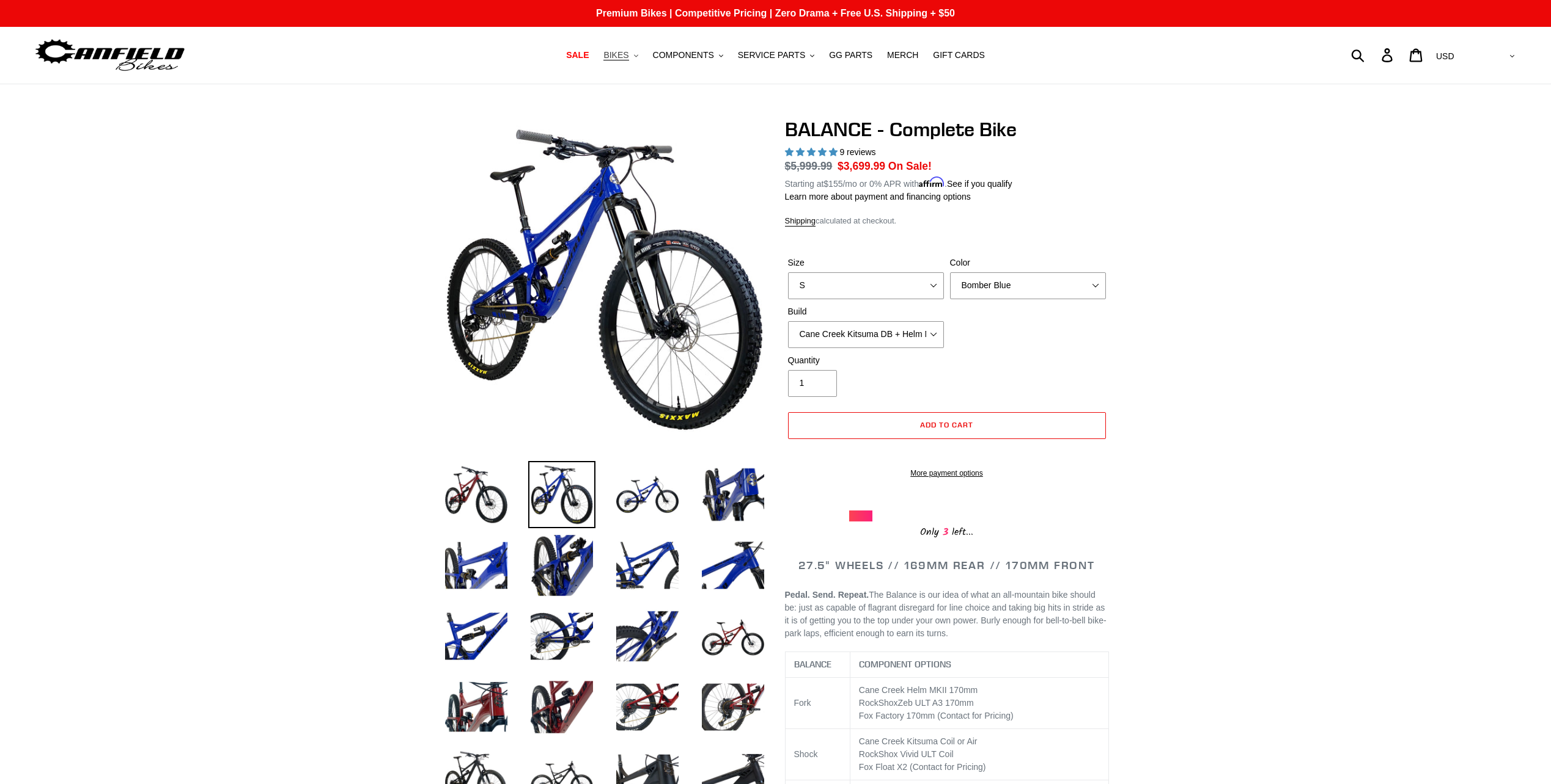
click at [629, 55] on span "BIKES" at bounding box center [615, 56] width 25 height 10
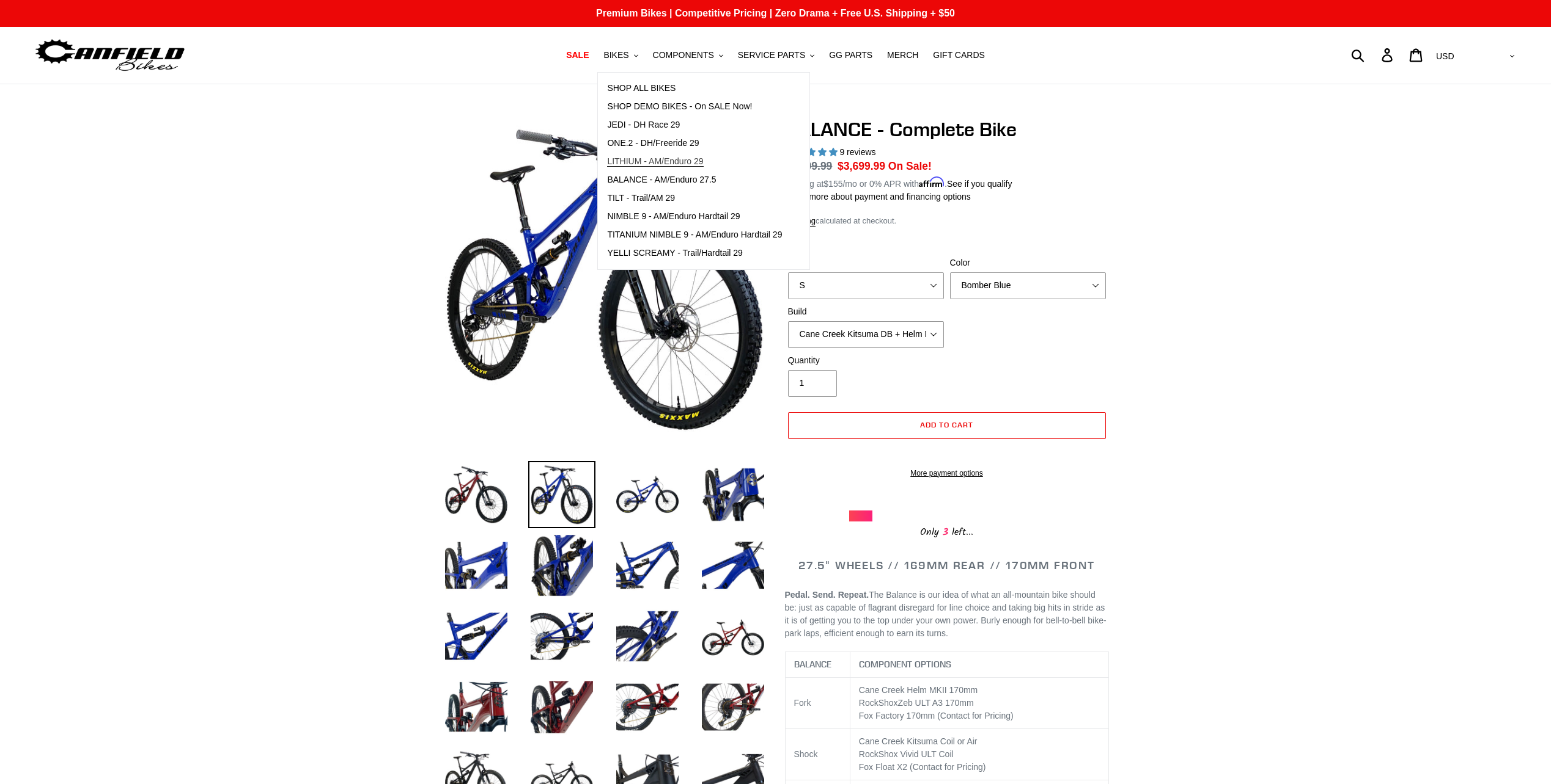
click at [637, 160] on span "LITHIUM - AM/Enduro 29" at bounding box center [655, 162] width 96 height 10
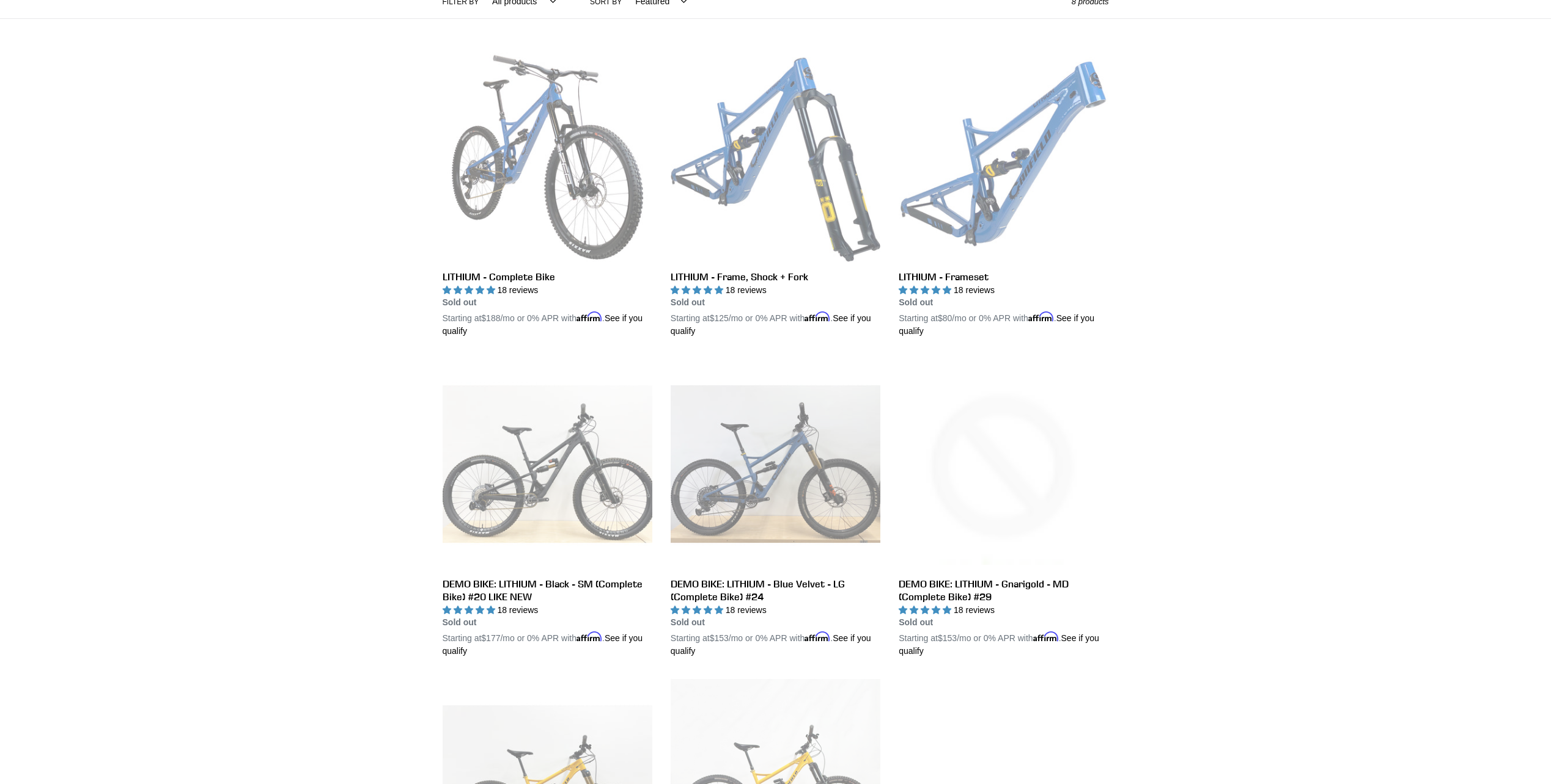
scroll to position [305, 0]
click at [478, 274] on link "LITHIUM - Complete Bike" at bounding box center [546, 194] width 209 height 285
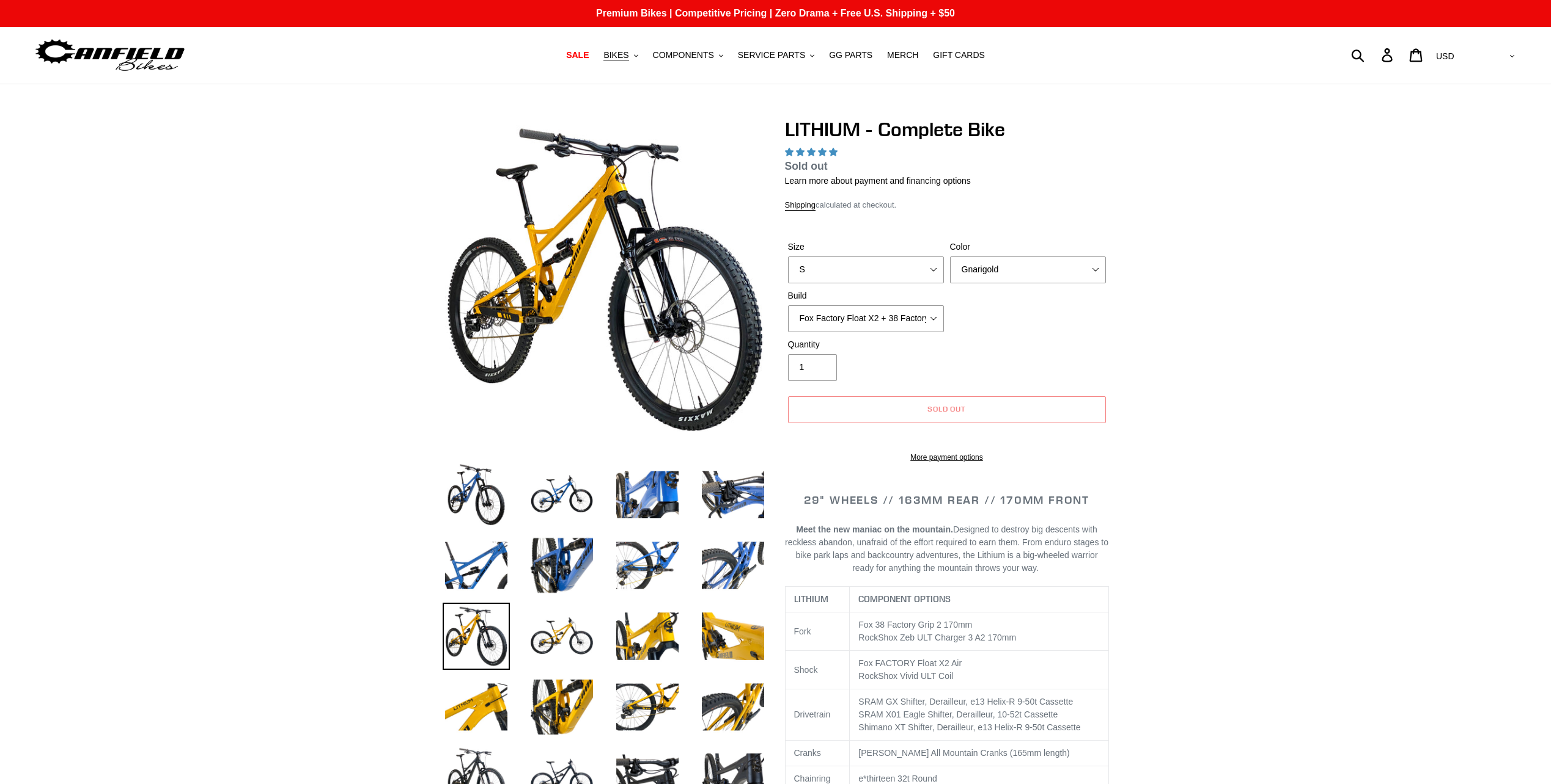
select select "highest-rating"
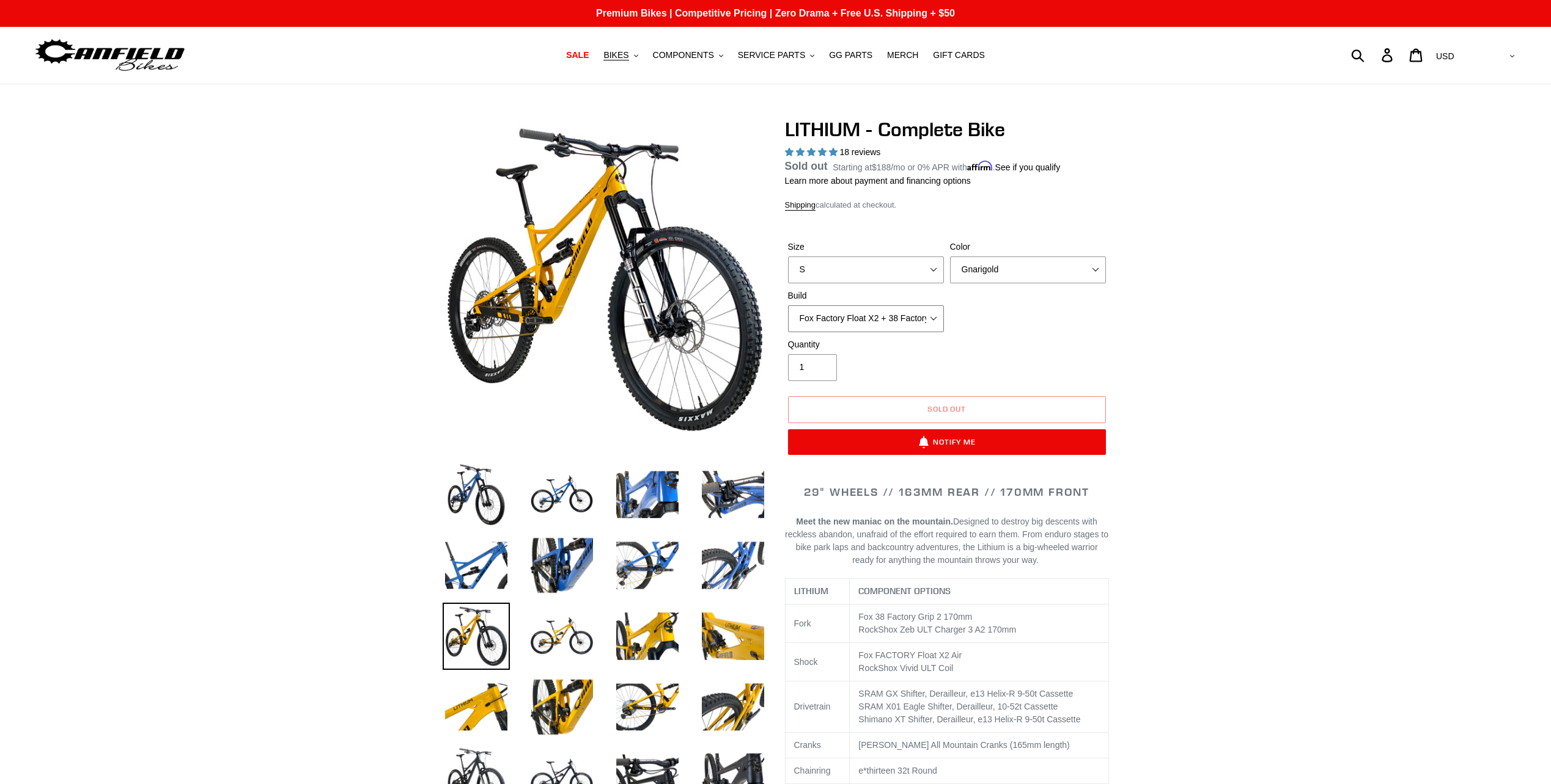
click at [937, 317] on select "Fox Factory Float X2 + 38 Factory Grip 2 170 + SRAM GX Fox Factory Float X2 + 3…" at bounding box center [865, 318] width 156 height 27
select select "RockShox Vivid ULT Coil + Zeb ULT Chg 3 + SRAM GX"
click at [787, 319] on select "Fox Factory Float X2 + 38 Factory Grip 2 170 + SRAM GX Fox Factory Float X2 + 3…" at bounding box center [865, 318] width 156 height 27
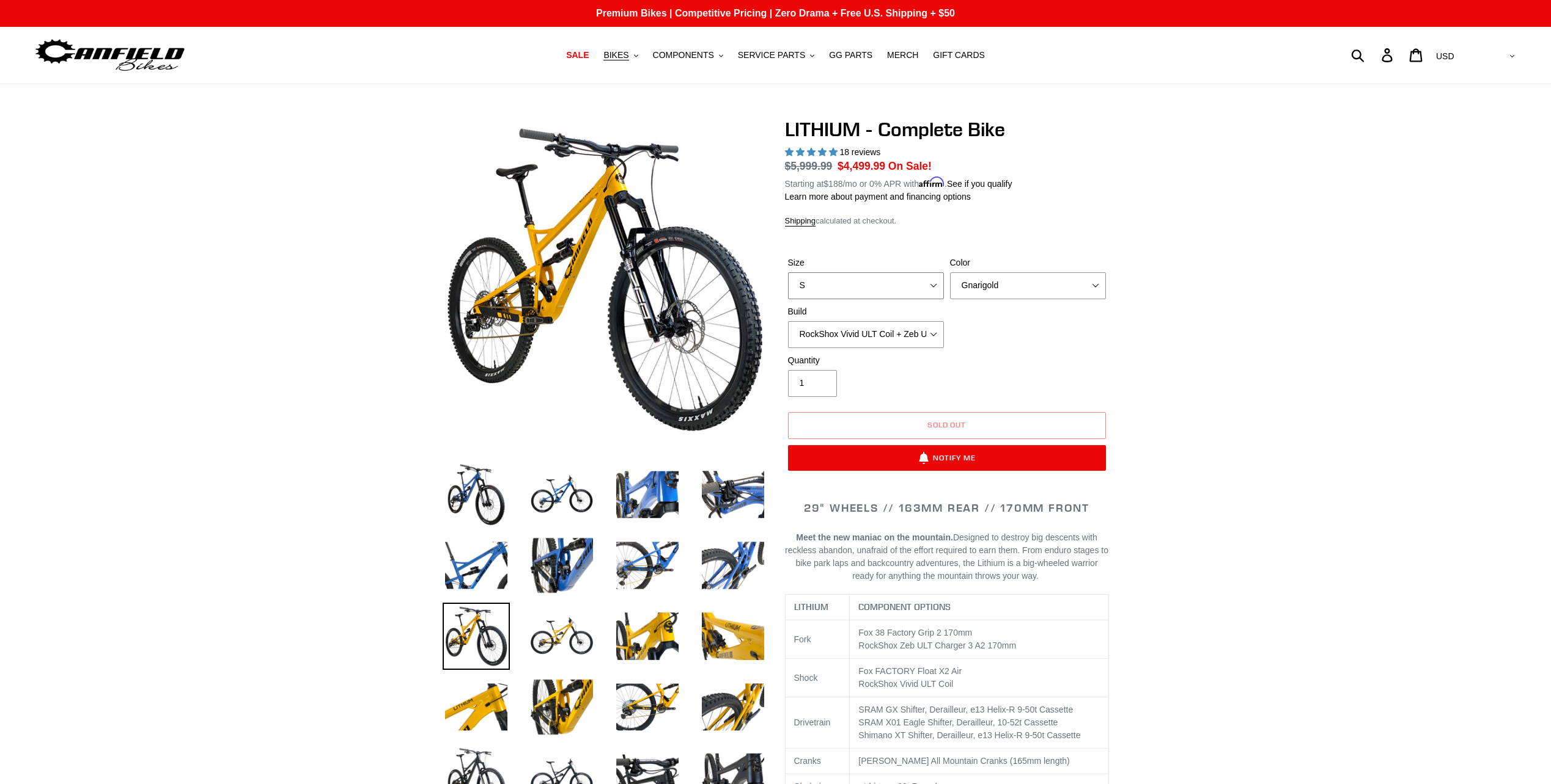
click at [941, 280] on select "S M L XL" at bounding box center [865, 285] width 156 height 27
select select "L"
click at [787, 273] on select "S M L XL" at bounding box center [865, 285] width 156 height 27
click at [1072, 282] on select "Gnarigold Blue Velvet Stealth Black" at bounding box center [1027, 285] width 156 height 27
click at [950, 273] on select "Gnarigold Blue Velvet Stealth Black" at bounding box center [1027, 285] width 156 height 27
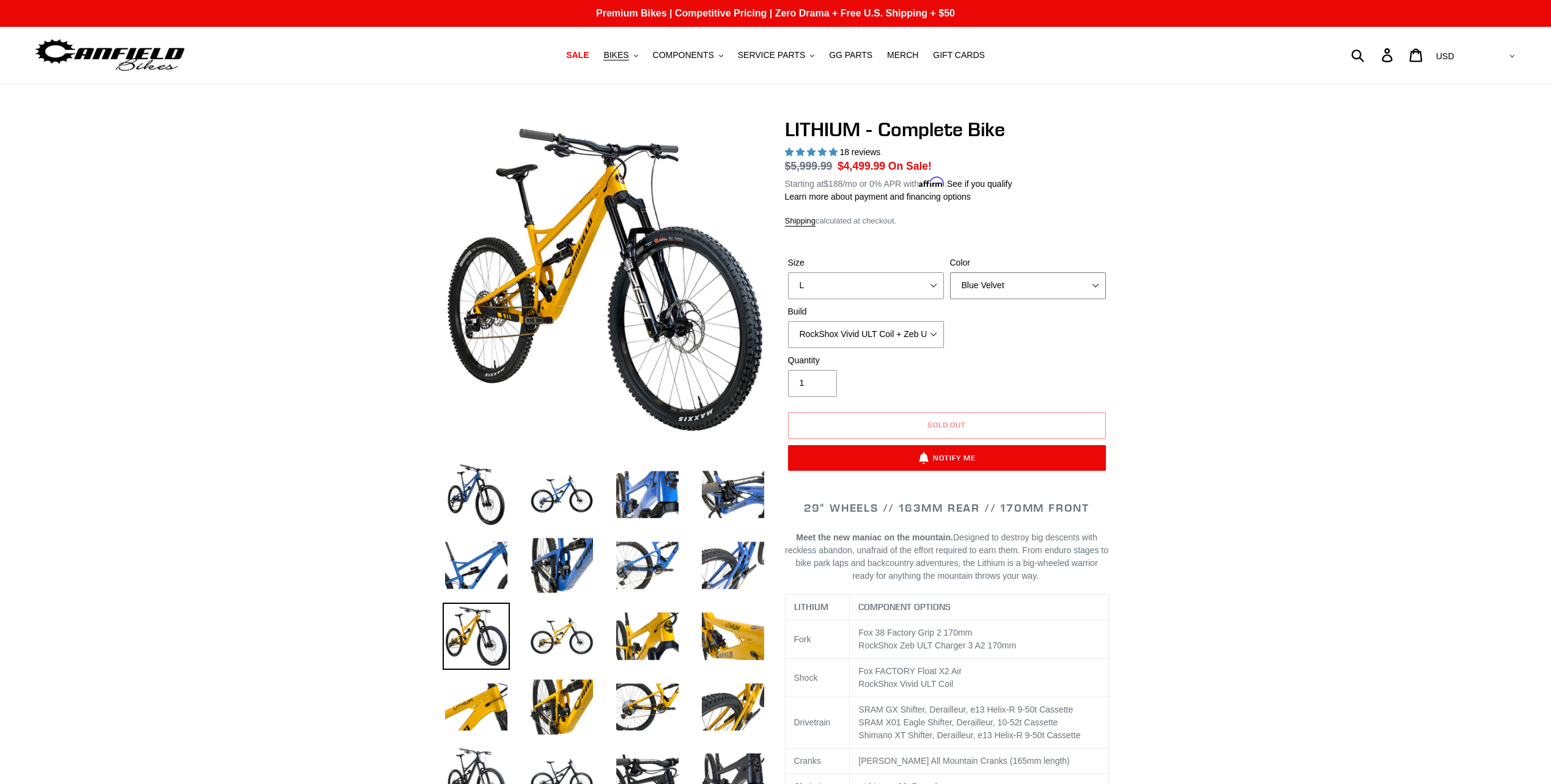
click at [1086, 276] on select "Gnarigold Blue Velvet Stealth Black" at bounding box center [1027, 285] width 156 height 27
select select "Stealth Black"
click at [950, 273] on select "Gnarigold Blue Velvet Stealth Black" at bounding box center [1027, 285] width 156 height 27
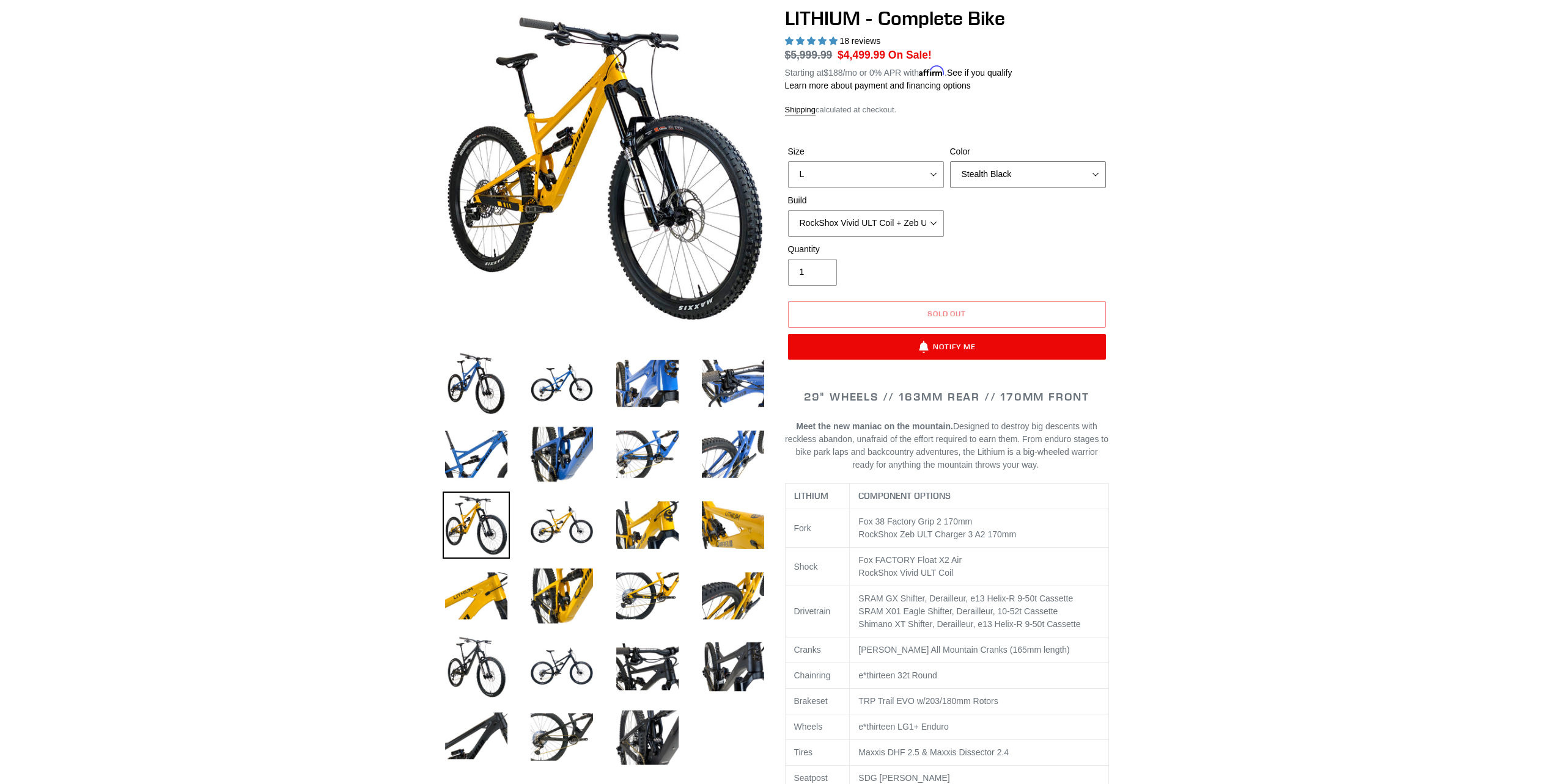
scroll to position [122, 0]
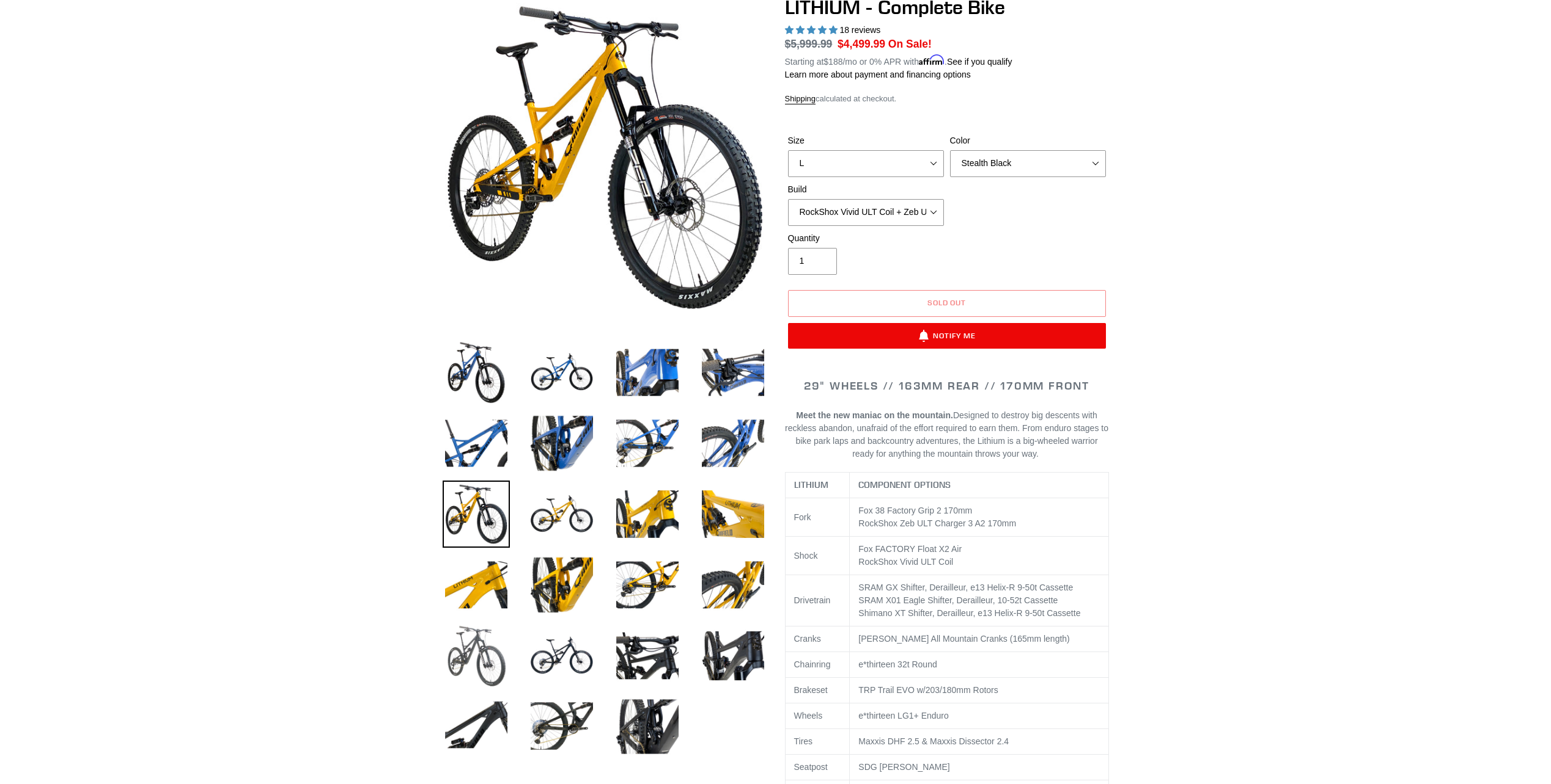
click at [482, 648] on img at bounding box center [476, 656] width 67 height 67
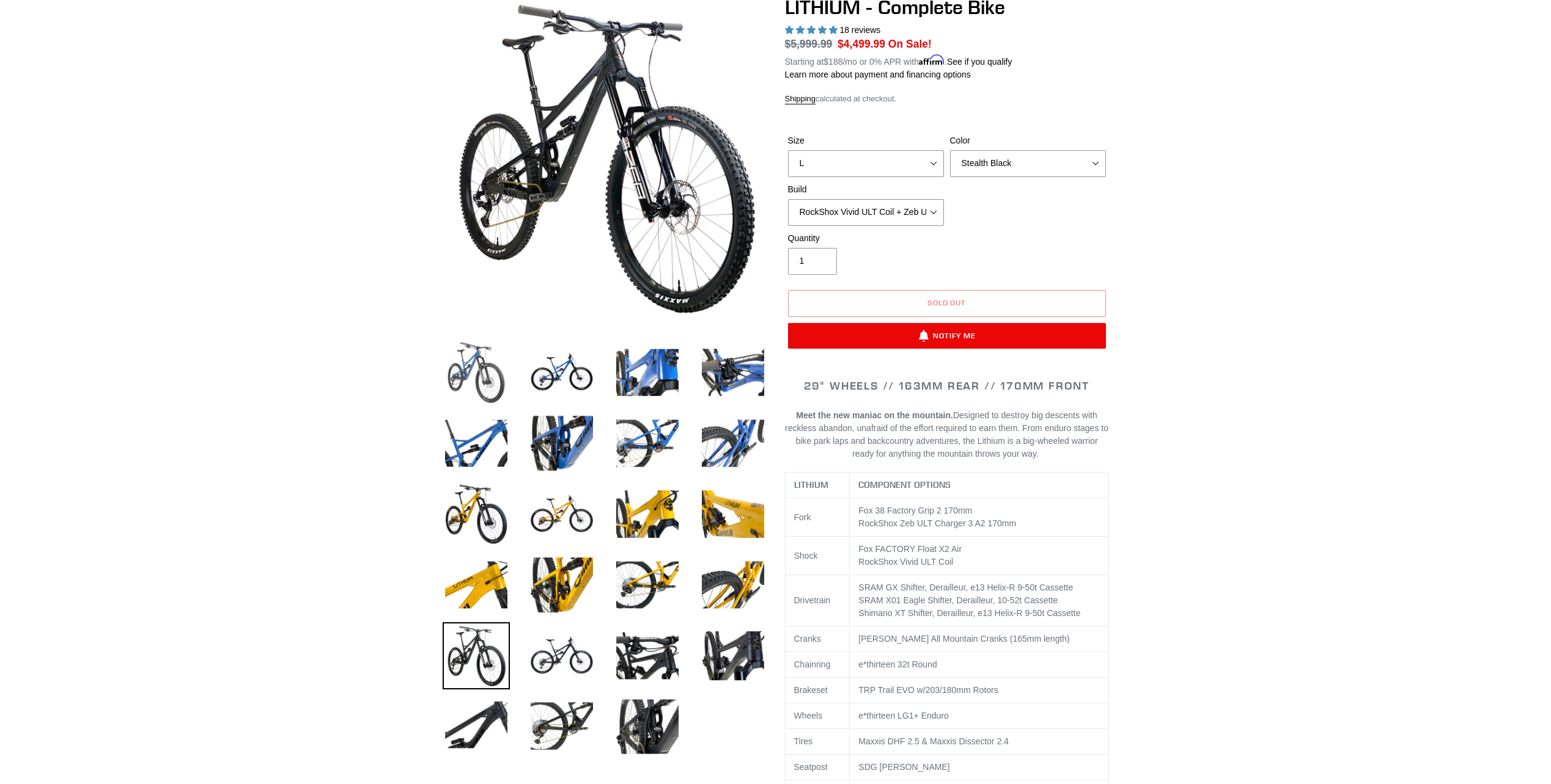
click at [468, 372] on img at bounding box center [476, 373] width 67 height 67
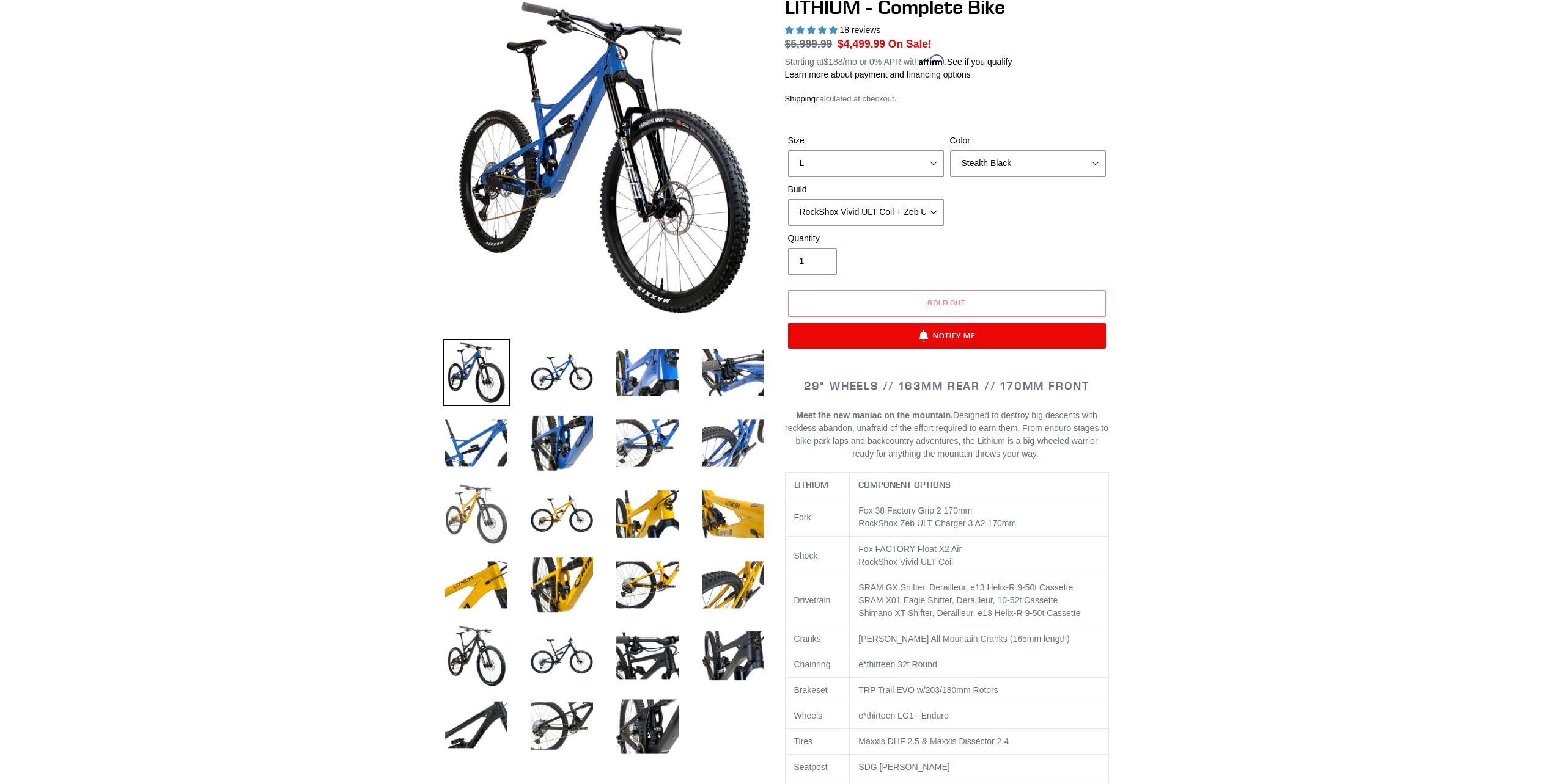
click at [464, 517] on img at bounding box center [476, 514] width 67 height 67
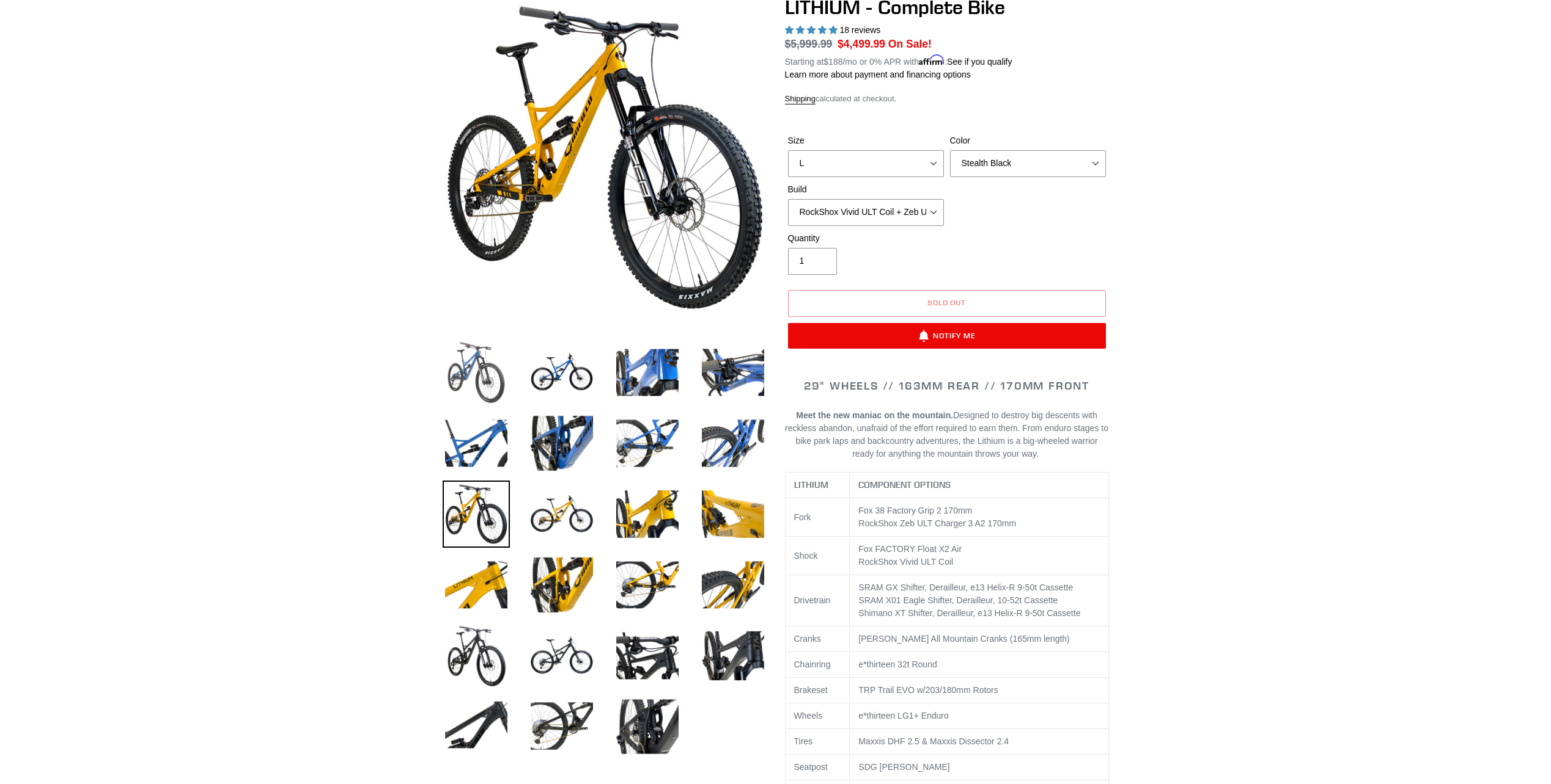
click at [461, 372] on img at bounding box center [476, 373] width 67 height 67
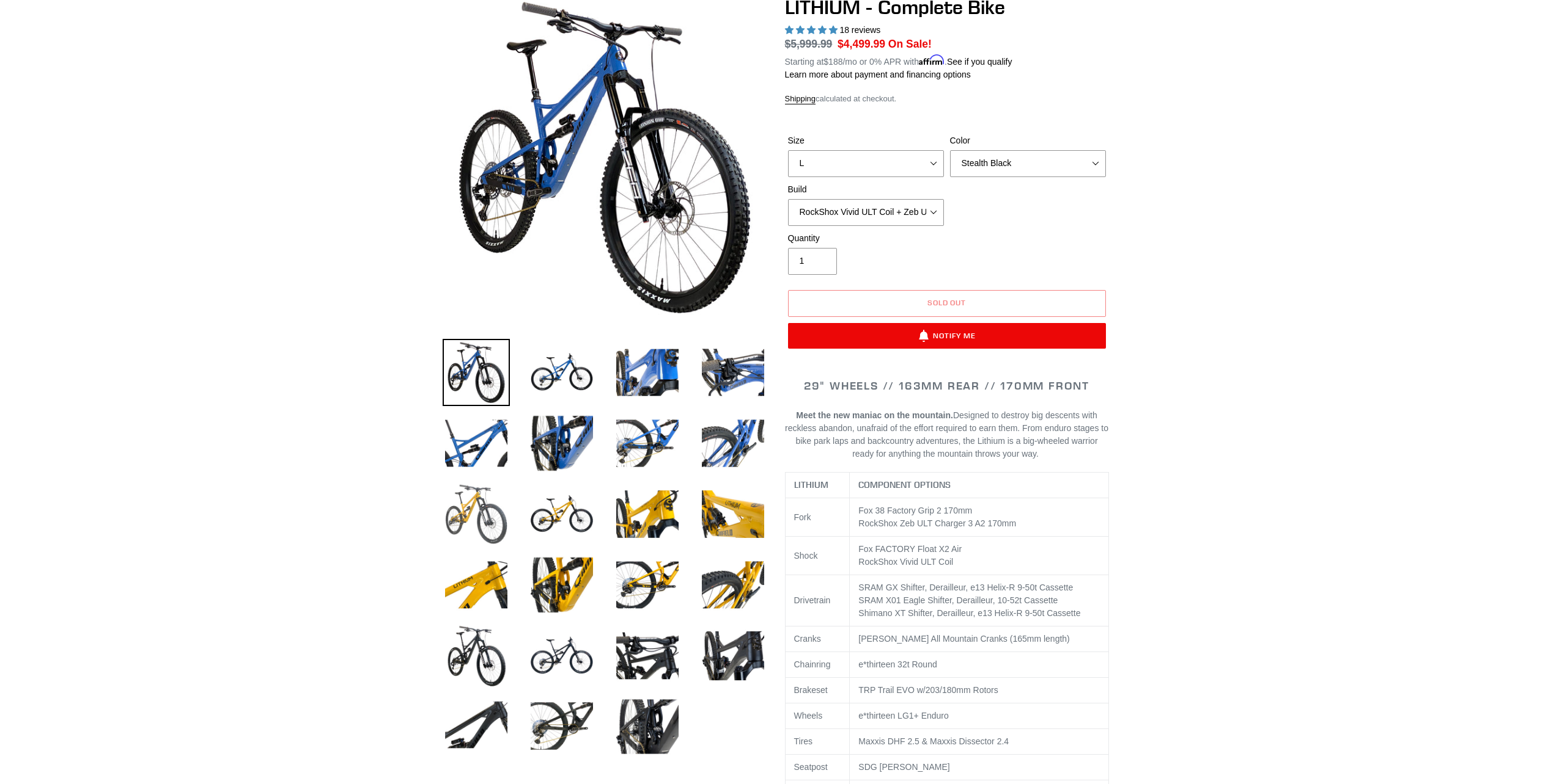
click at [481, 518] on img at bounding box center [476, 514] width 67 height 67
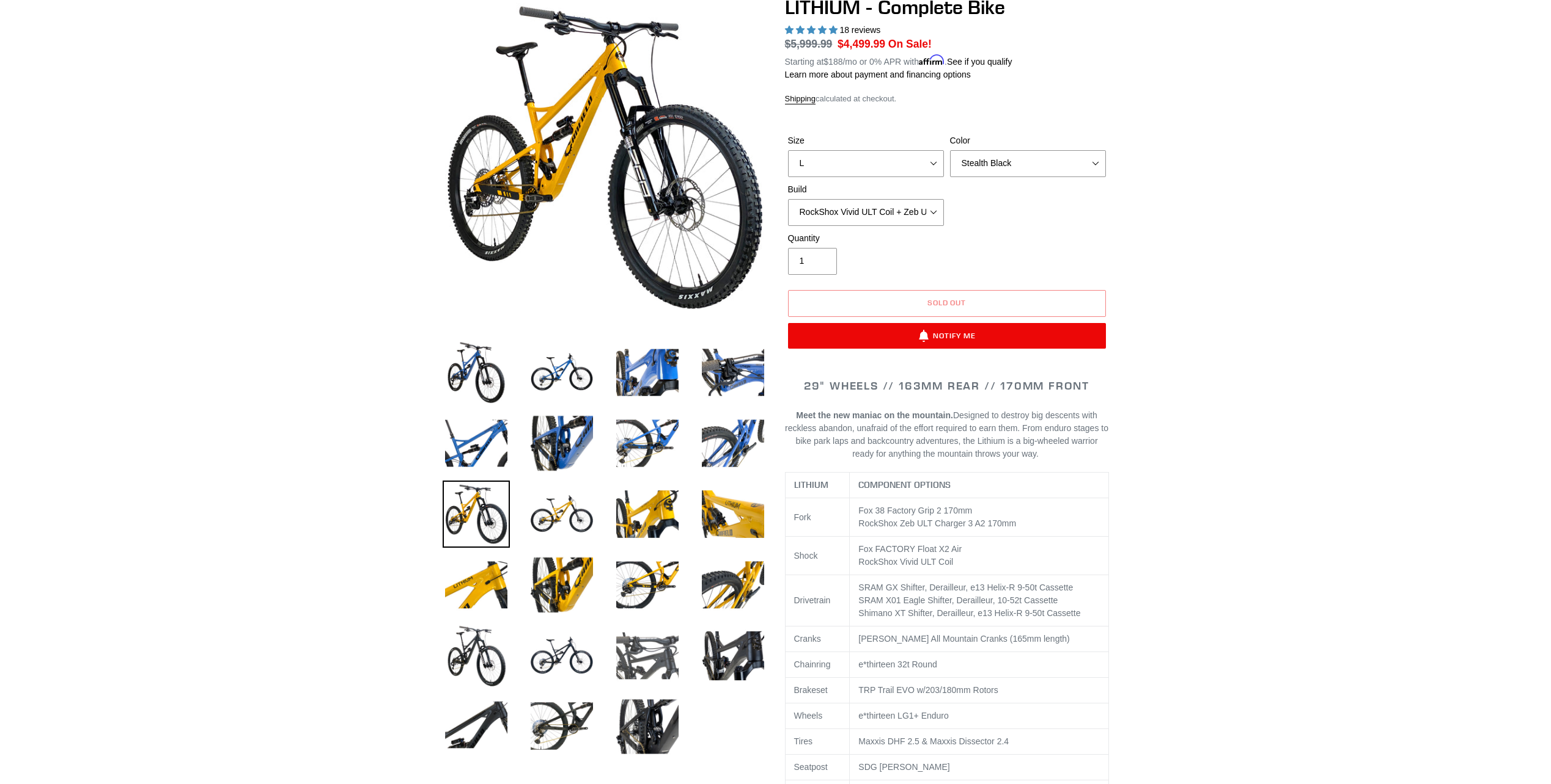
click at [639, 665] on img at bounding box center [648, 656] width 67 height 67
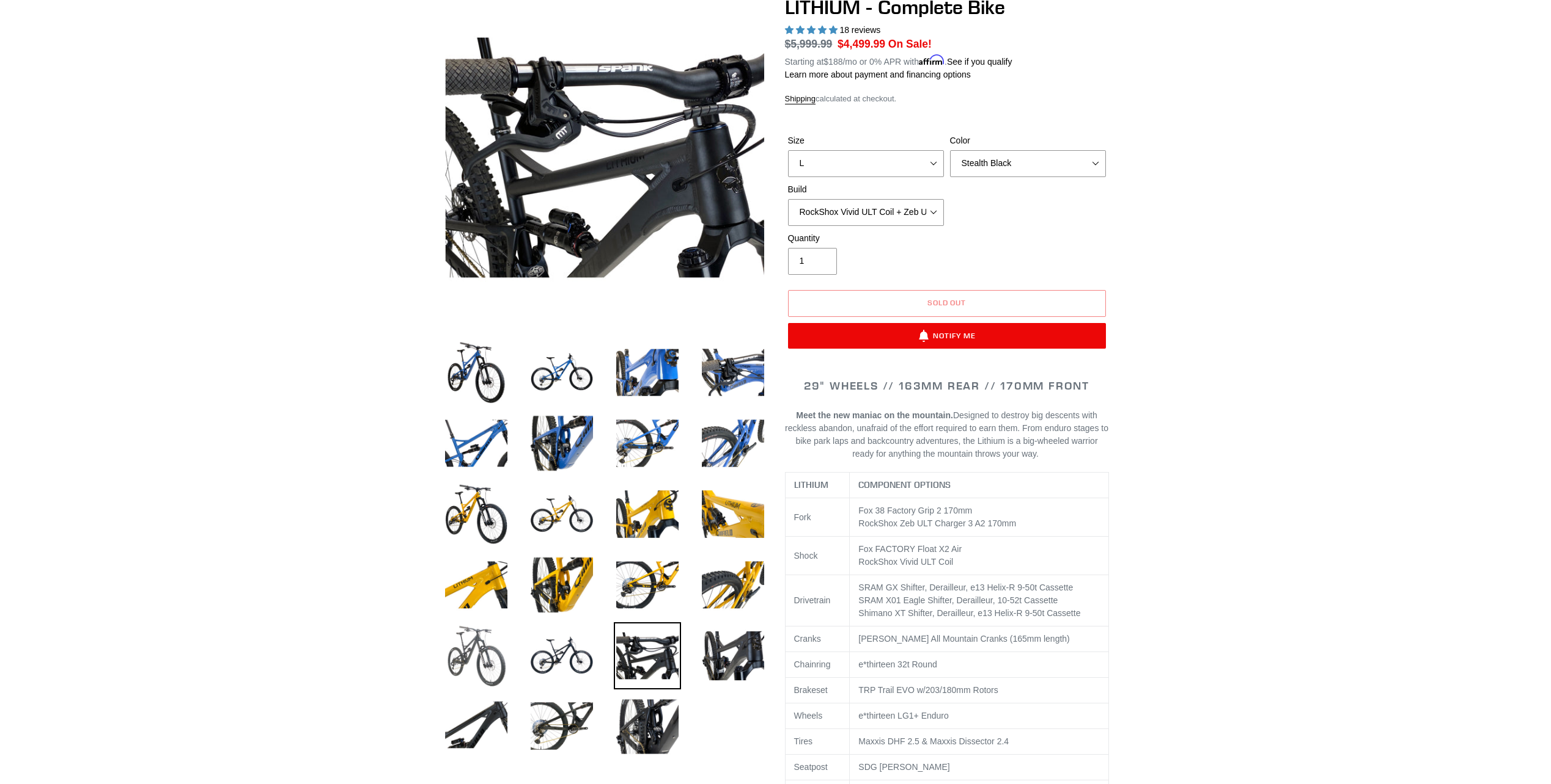
click at [456, 661] on img at bounding box center [476, 656] width 67 height 67
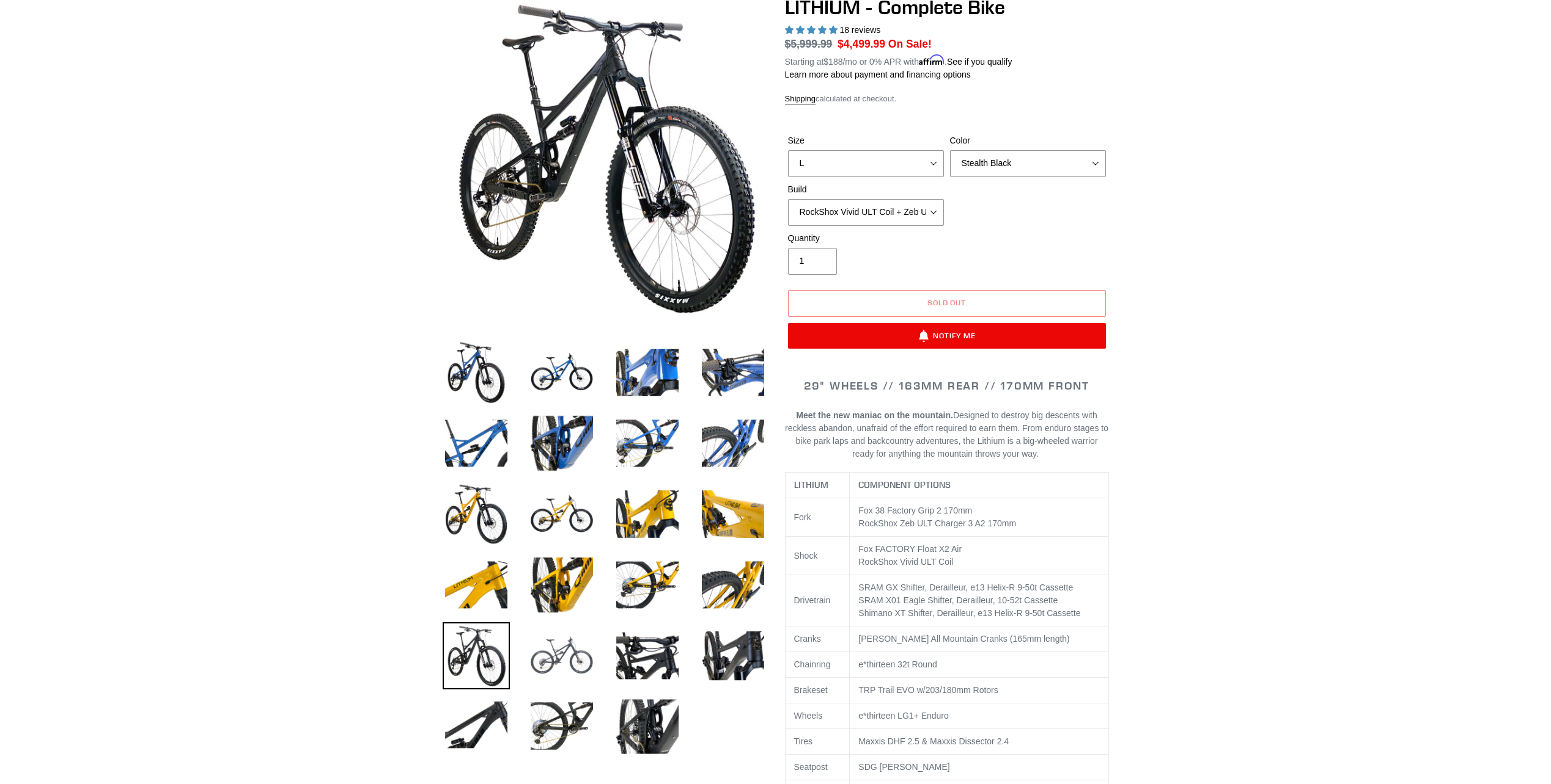
click at [550, 645] on img at bounding box center [562, 656] width 67 height 67
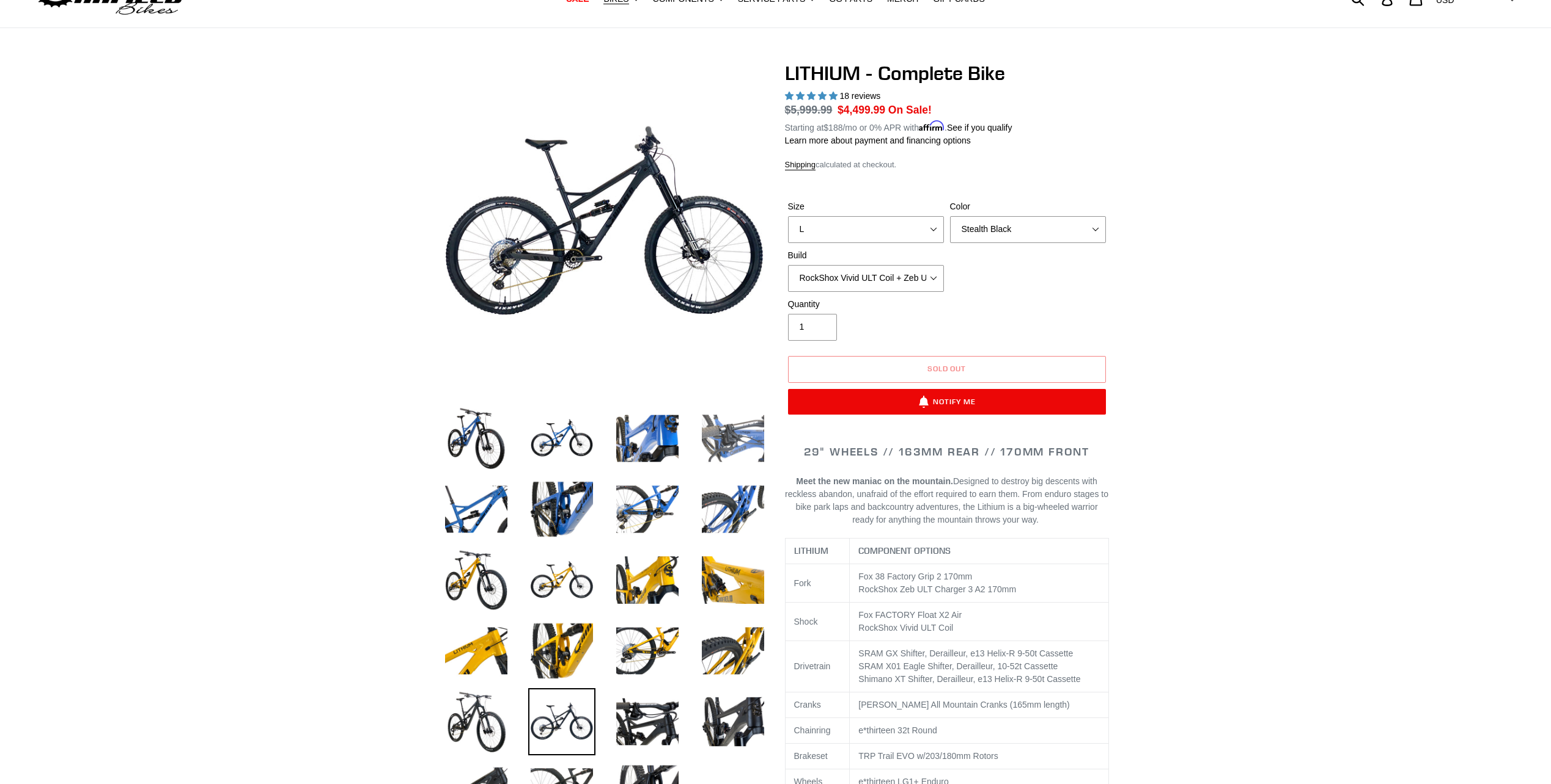
scroll to position [0, 0]
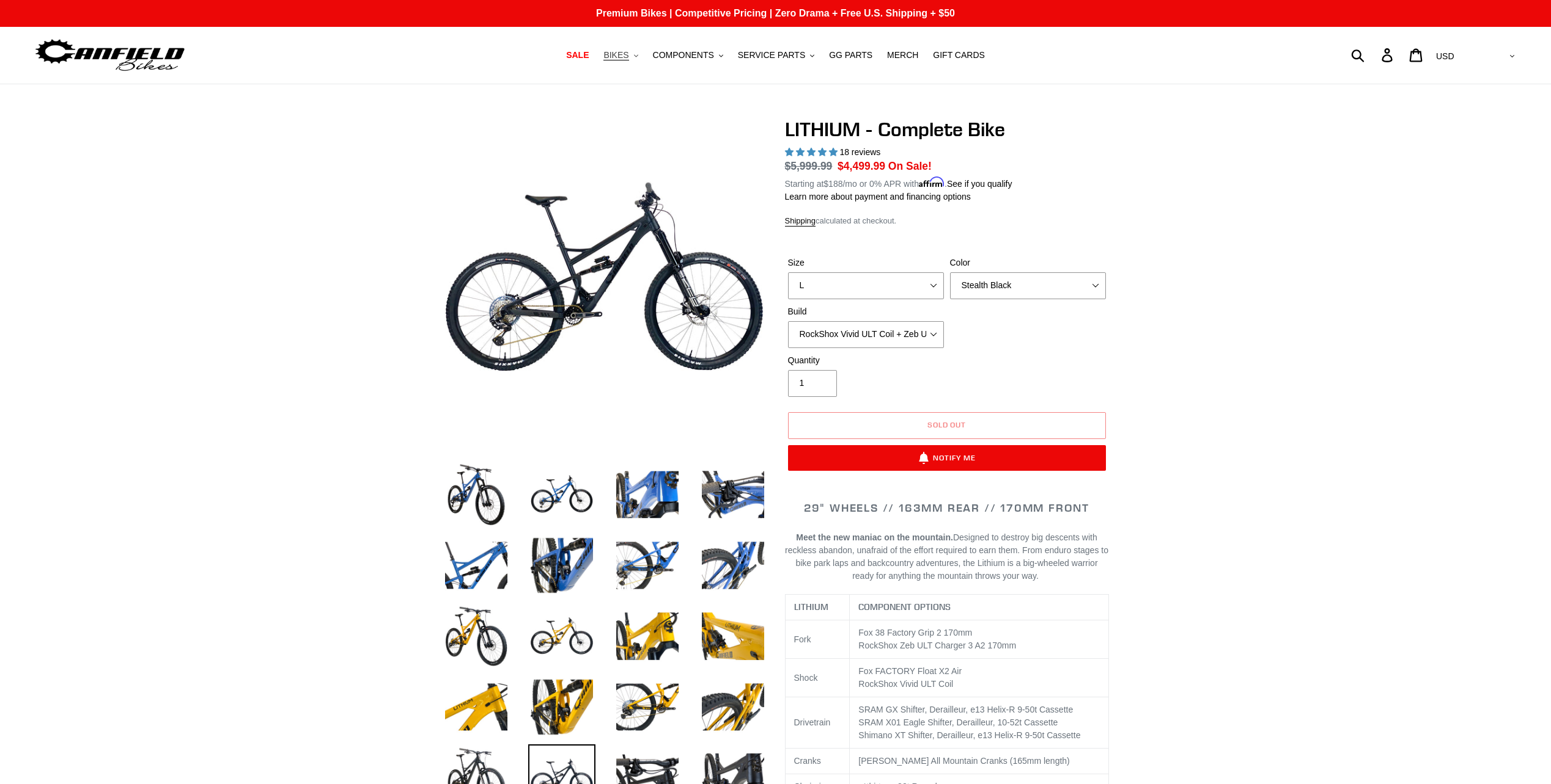
click at [629, 51] on span "BIKES" at bounding box center [615, 56] width 25 height 10
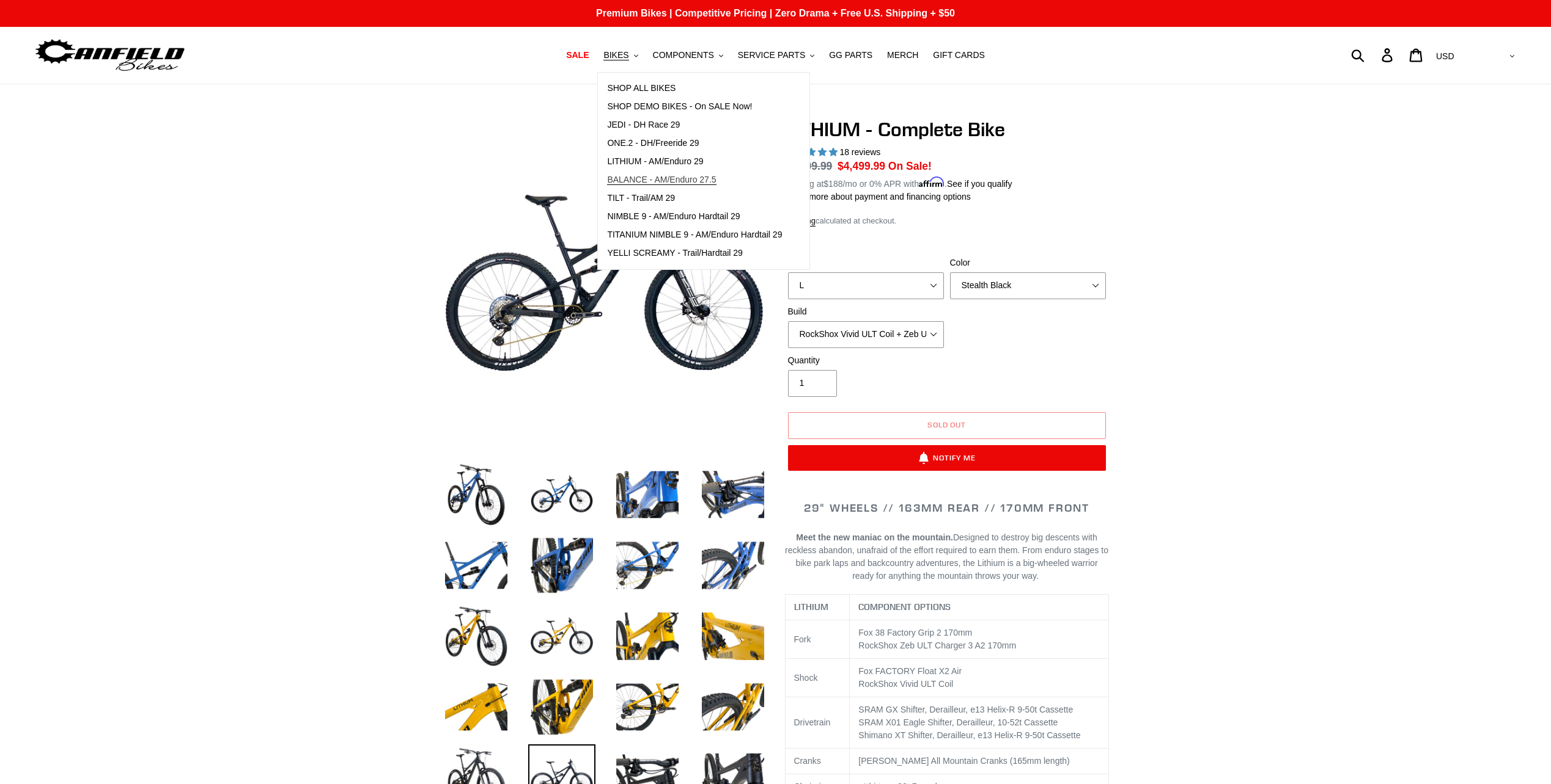
click at [665, 181] on span "BALANCE - AM/Enduro 27.5" at bounding box center [661, 179] width 109 height 10
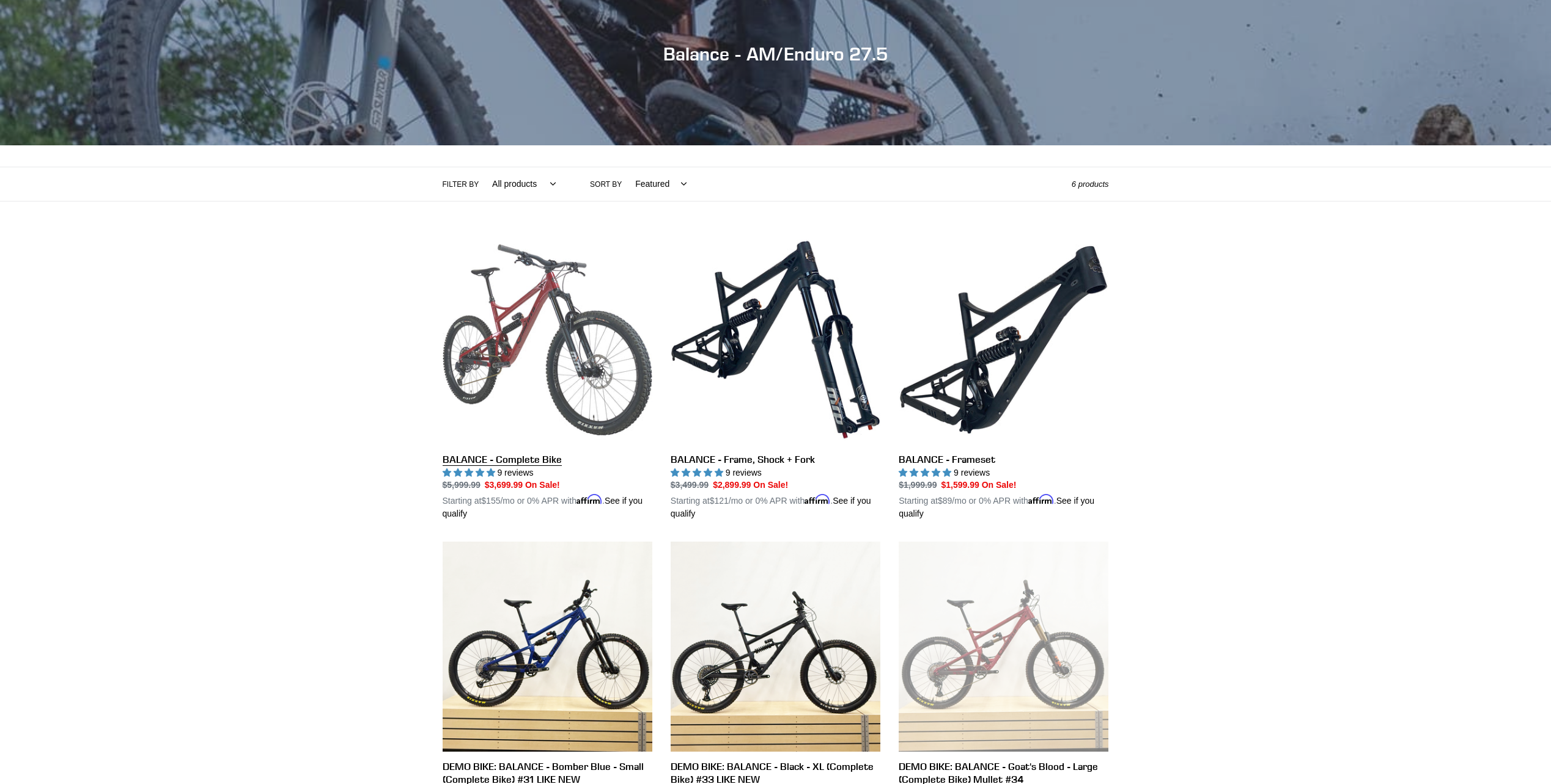
click at [473, 462] on link "BALANCE - Complete Bike" at bounding box center [546, 378] width 209 height 285
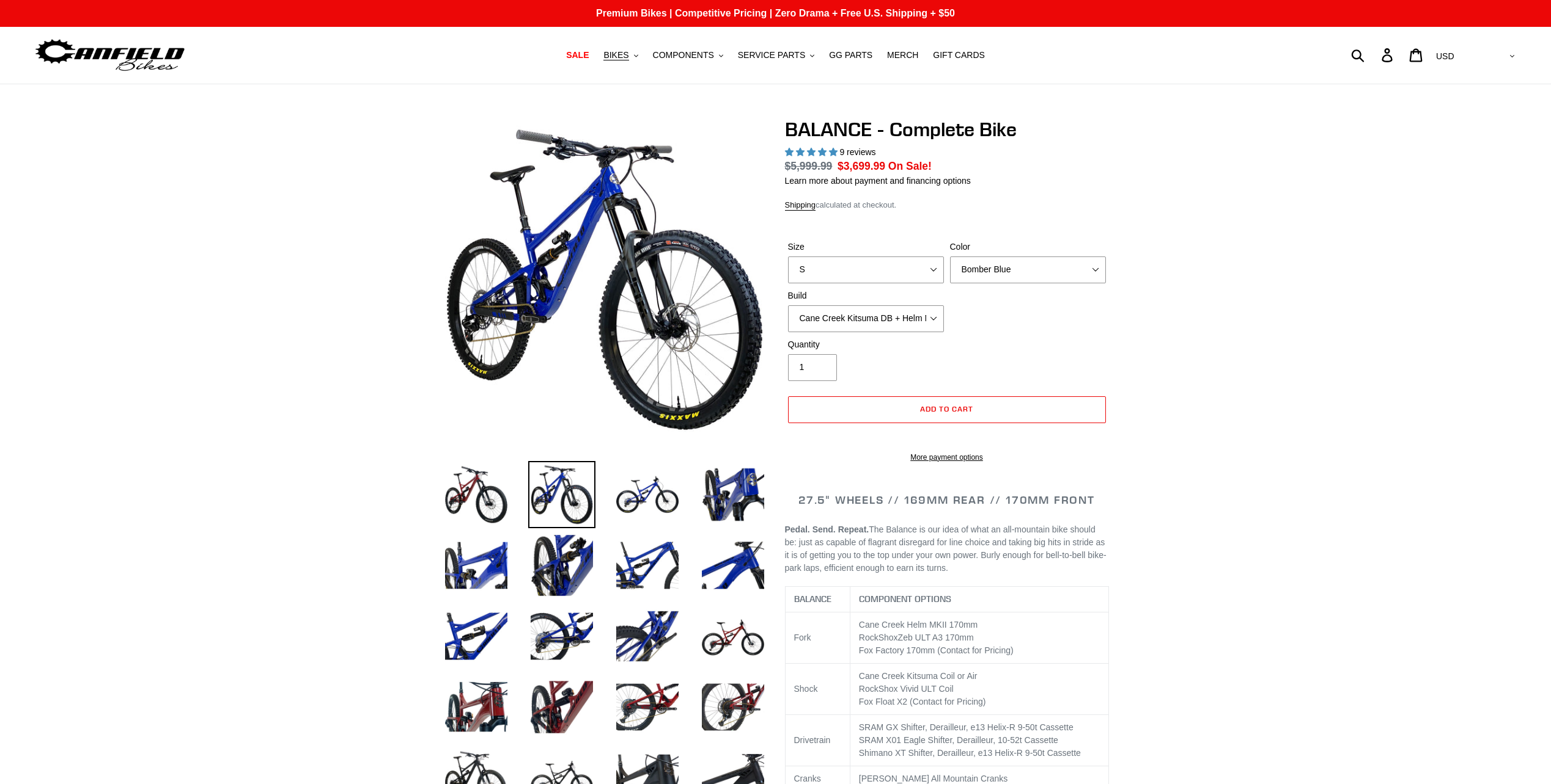
select select "highest-rating"
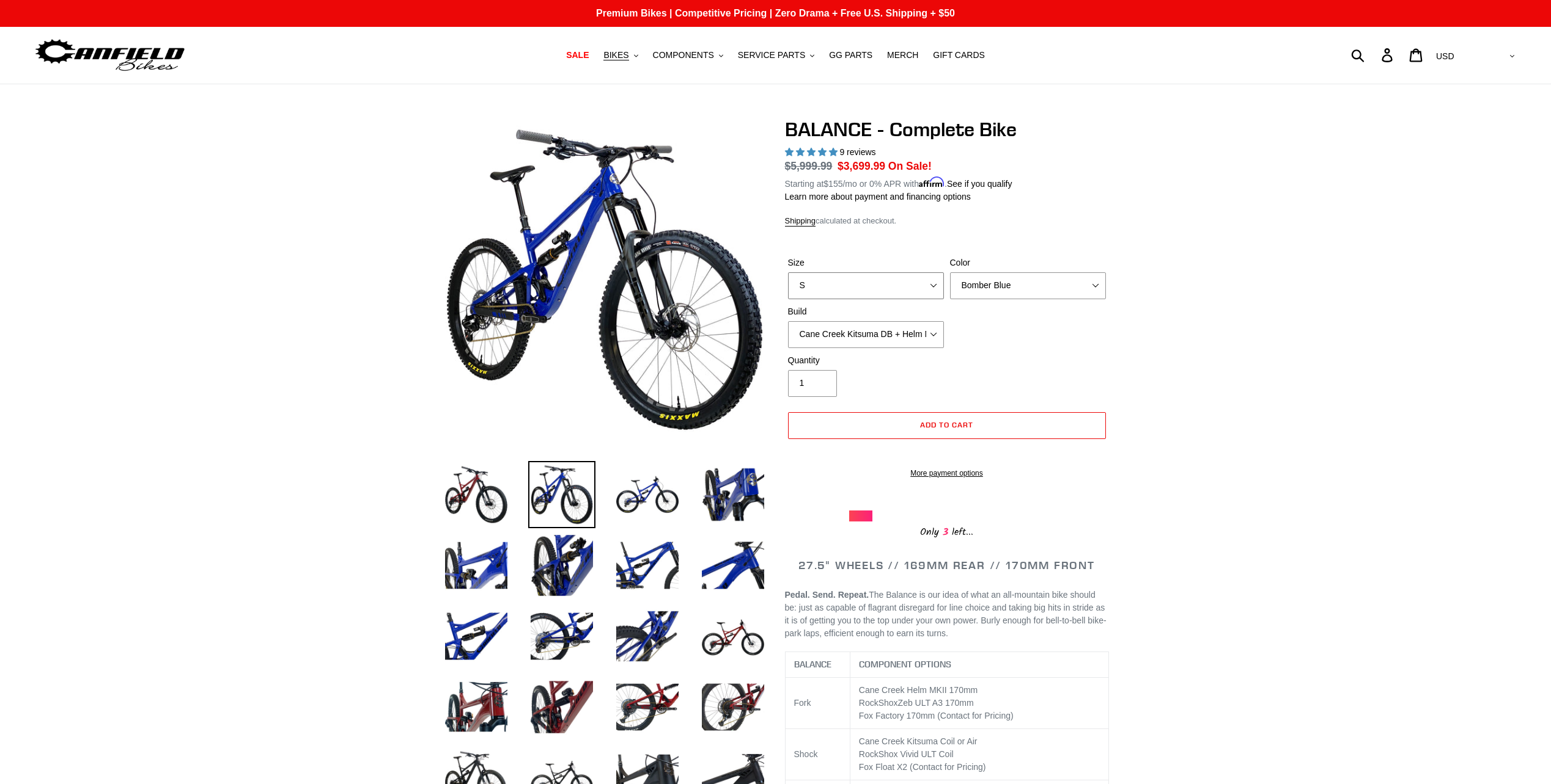
click at [907, 287] on select "S M L XL" at bounding box center [865, 285] width 156 height 27
select select "L"
click at [787, 273] on select "S M L XL" at bounding box center [865, 285] width 156 height 27
click at [927, 337] on select "Cane Creek Kitsuma DB + Helm MKII + SRAM GX Cane Creek Kitsuma DB + Helm MKII +…" at bounding box center [865, 334] width 156 height 27
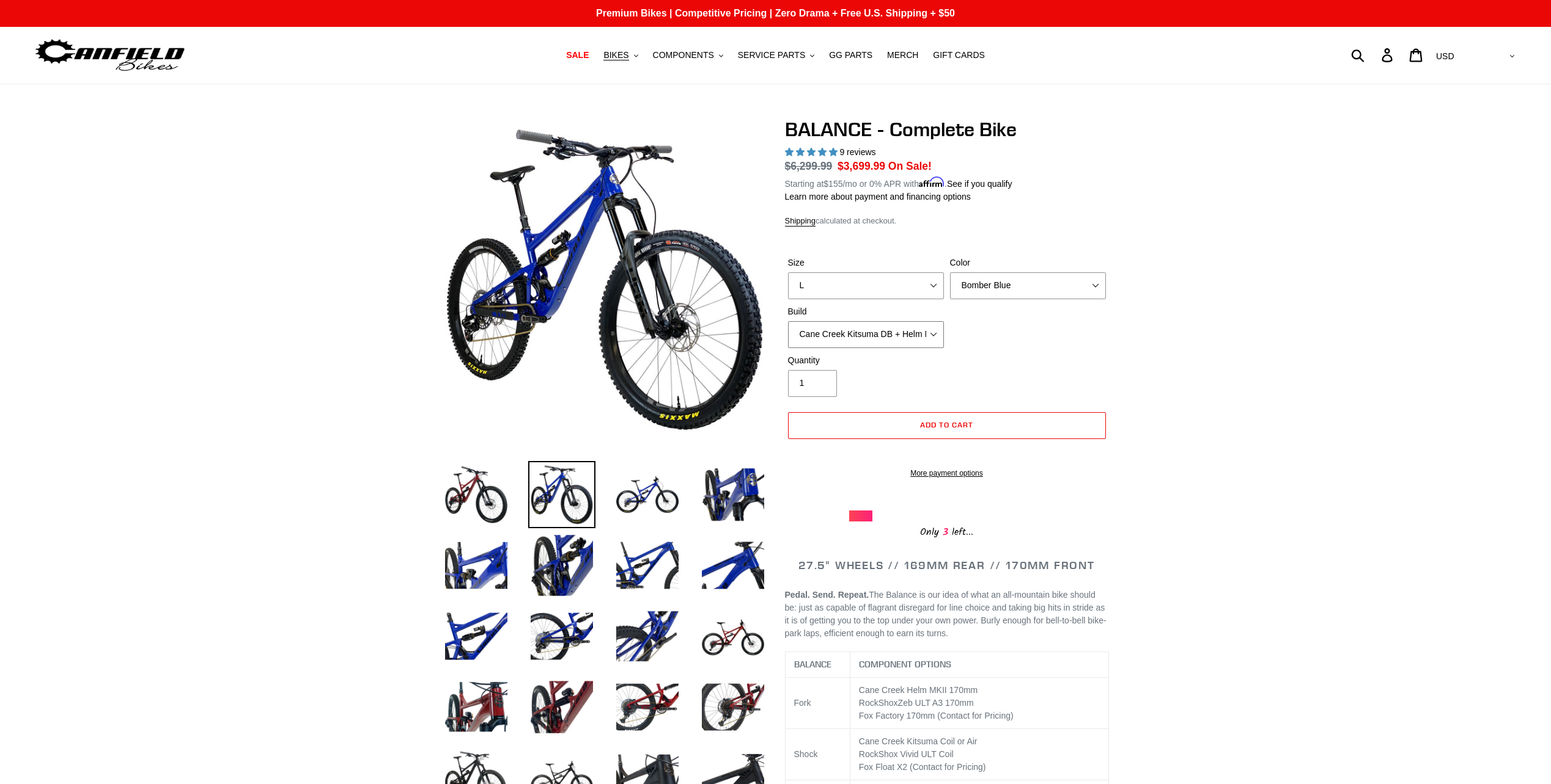
click at [913, 334] on select "Cane Creek Kitsuma DB + Helm MKII + SRAM GX Cane Creek Kitsuma DB + Helm MKII +…" at bounding box center [865, 334] width 156 height 27
